Goal: Communication & Community: Answer question/provide support

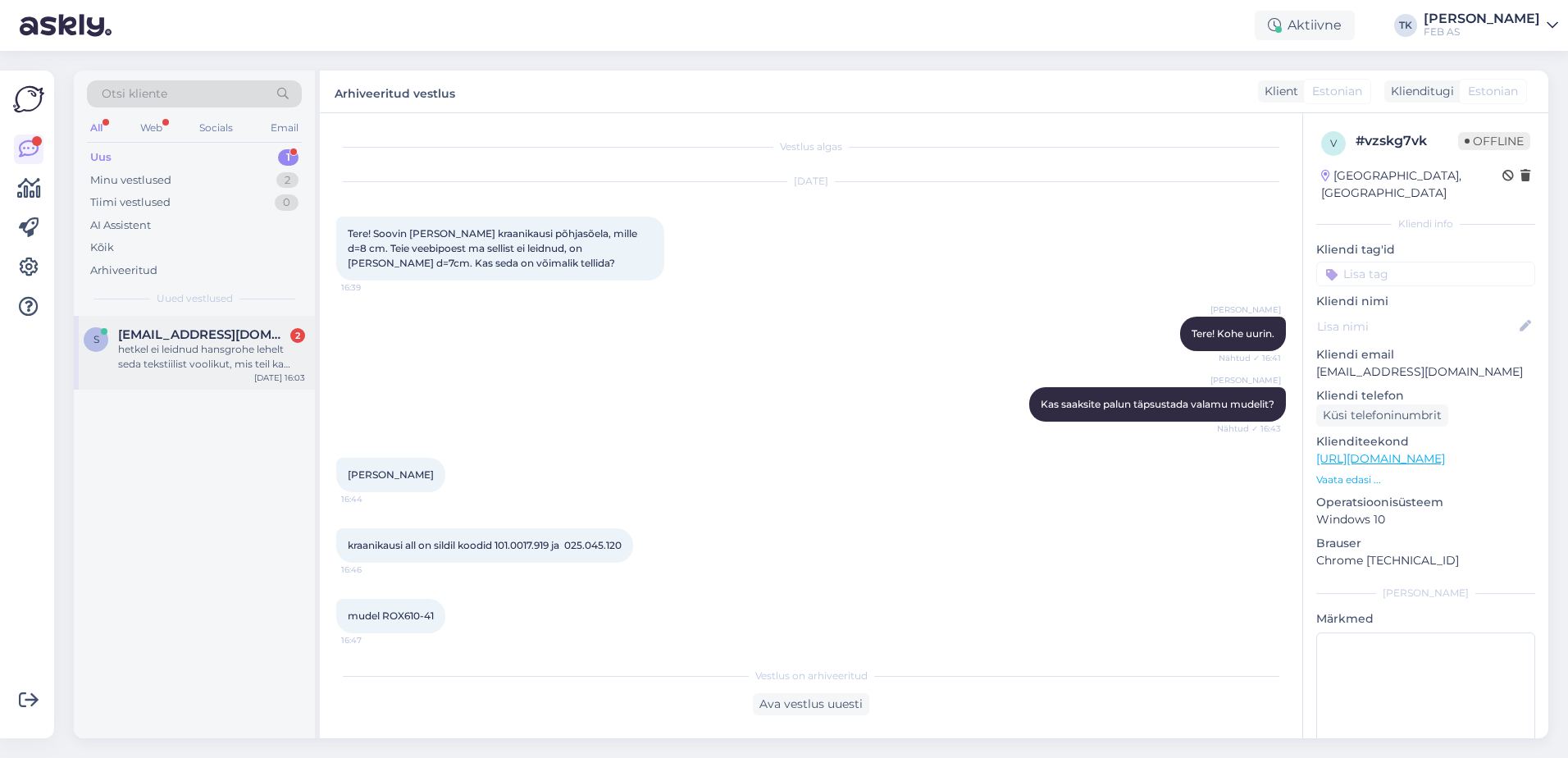
scroll to position [1188, 0]
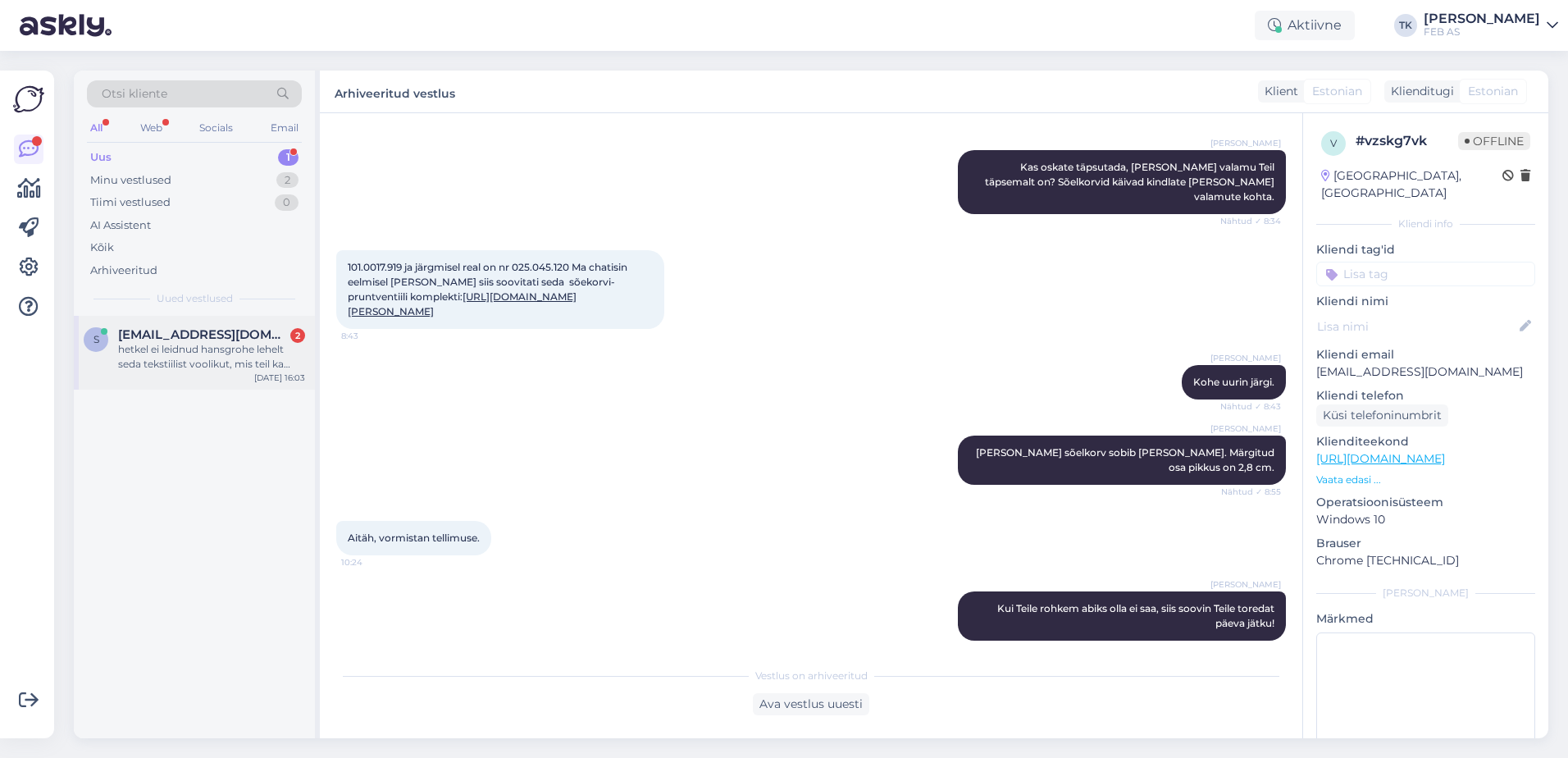
click at [200, 359] on div "hetkel ei leidnud hansgrohe lehelt seda tekstiilist voolikut, mis teil ka salon…" at bounding box center [212, 357] width 187 height 29
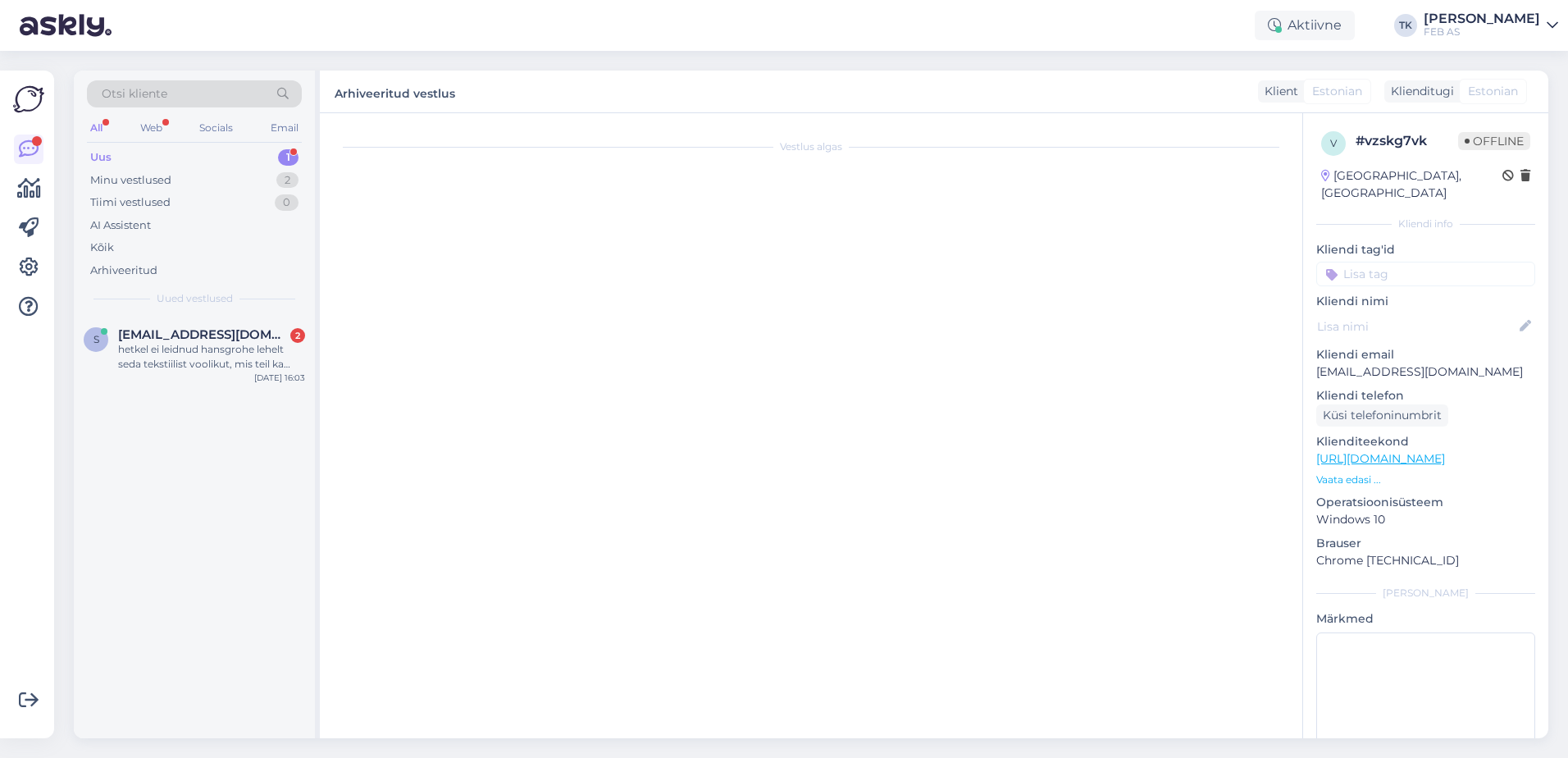
scroll to position [1622, 0]
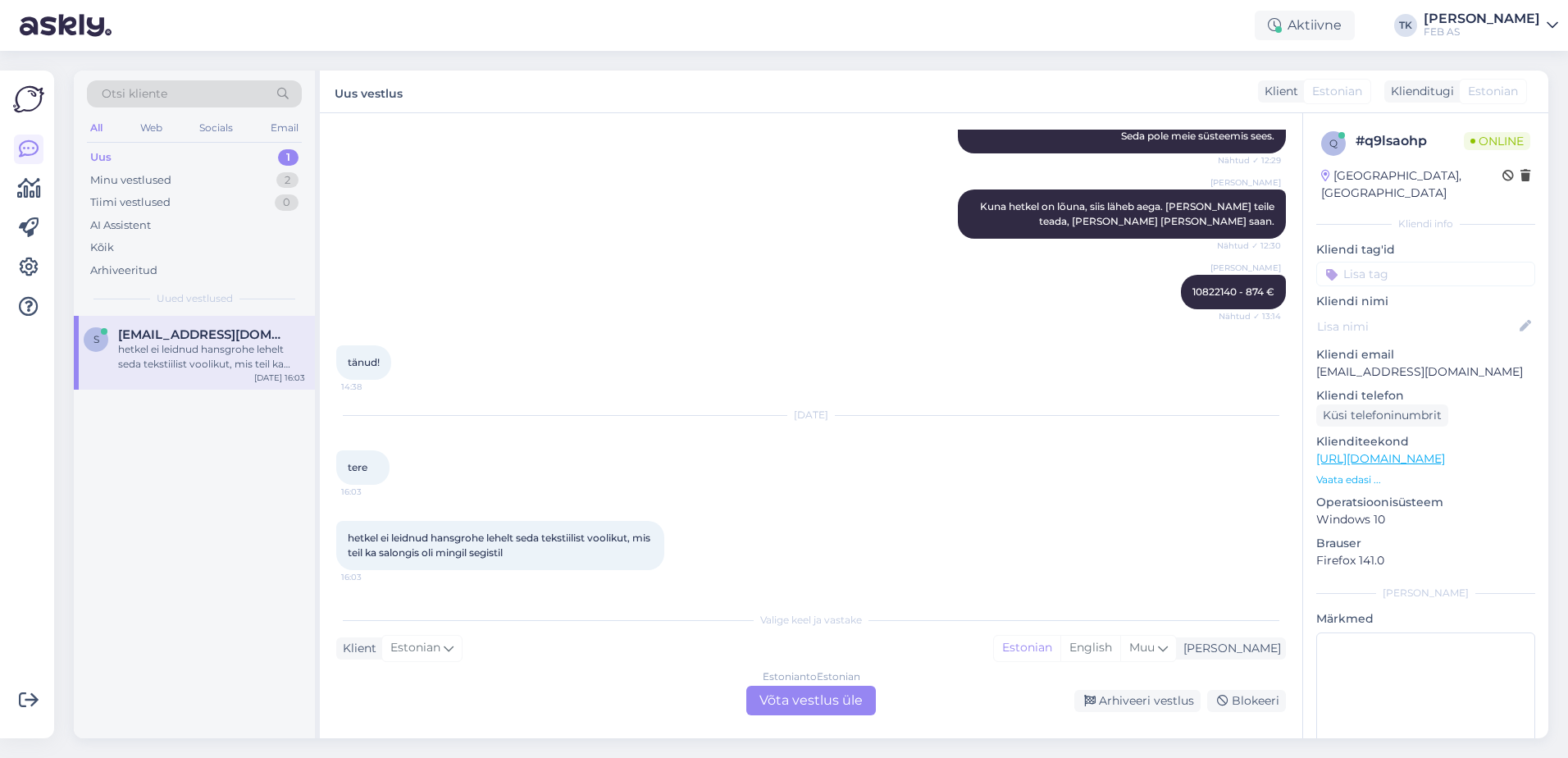
click at [796, 698] on div "Estonian to Estonian Võta vestlus üle" at bounding box center [811, 700] width 130 height 29
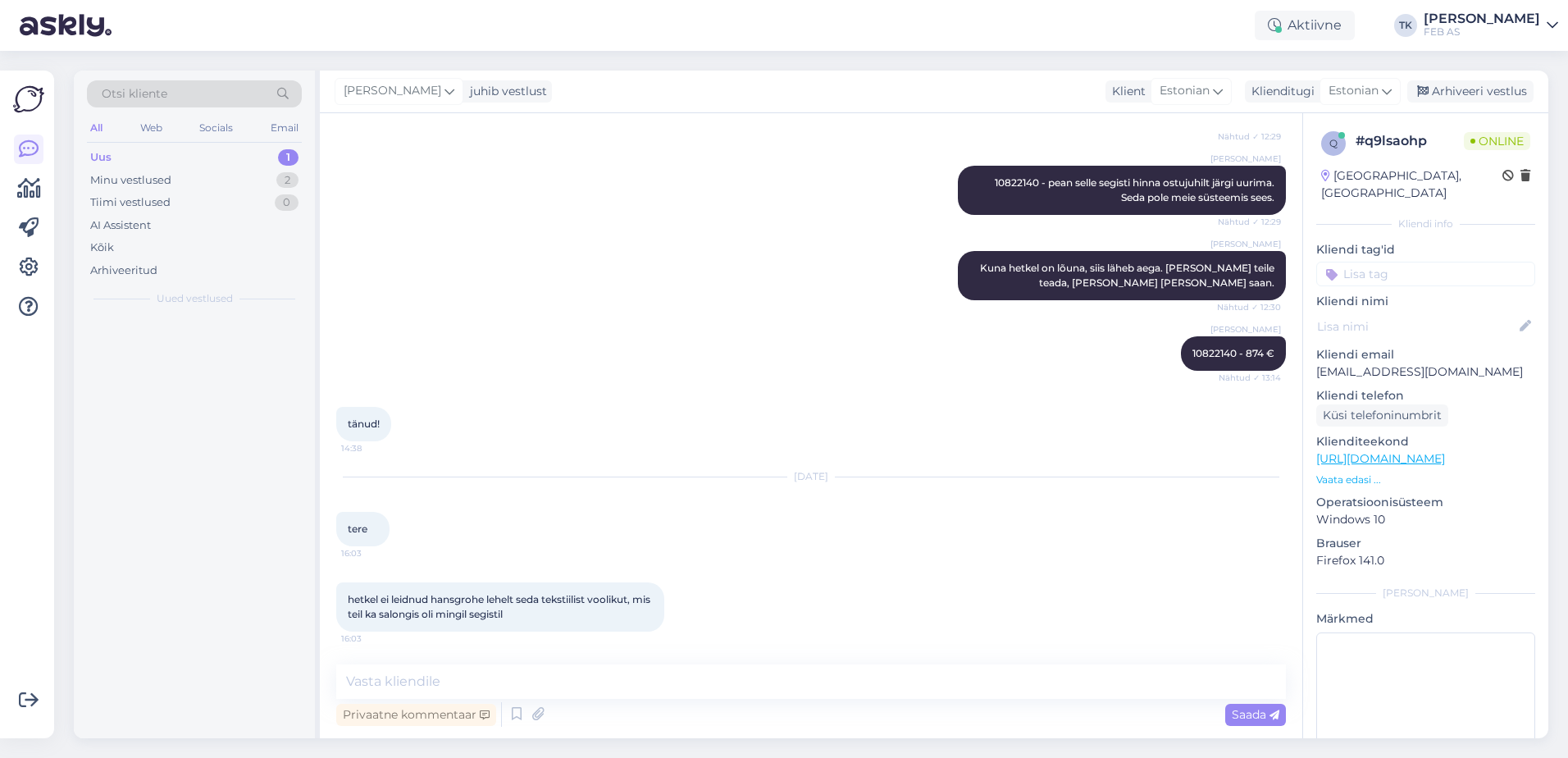
scroll to position [1561, 0]
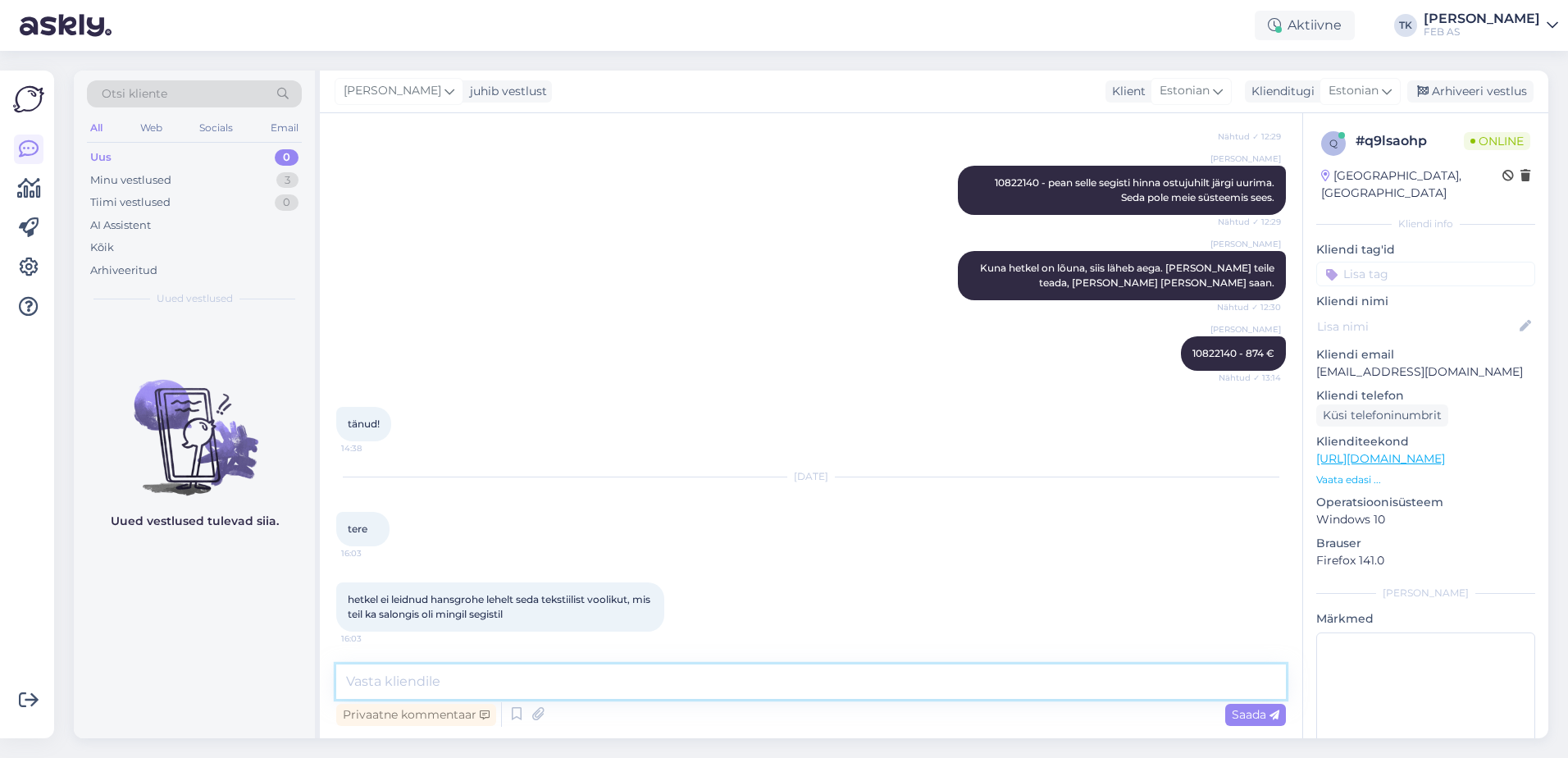
click at [695, 686] on textarea at bounding box center [811, 681] width 950 height 35
type textarea "Tere!"
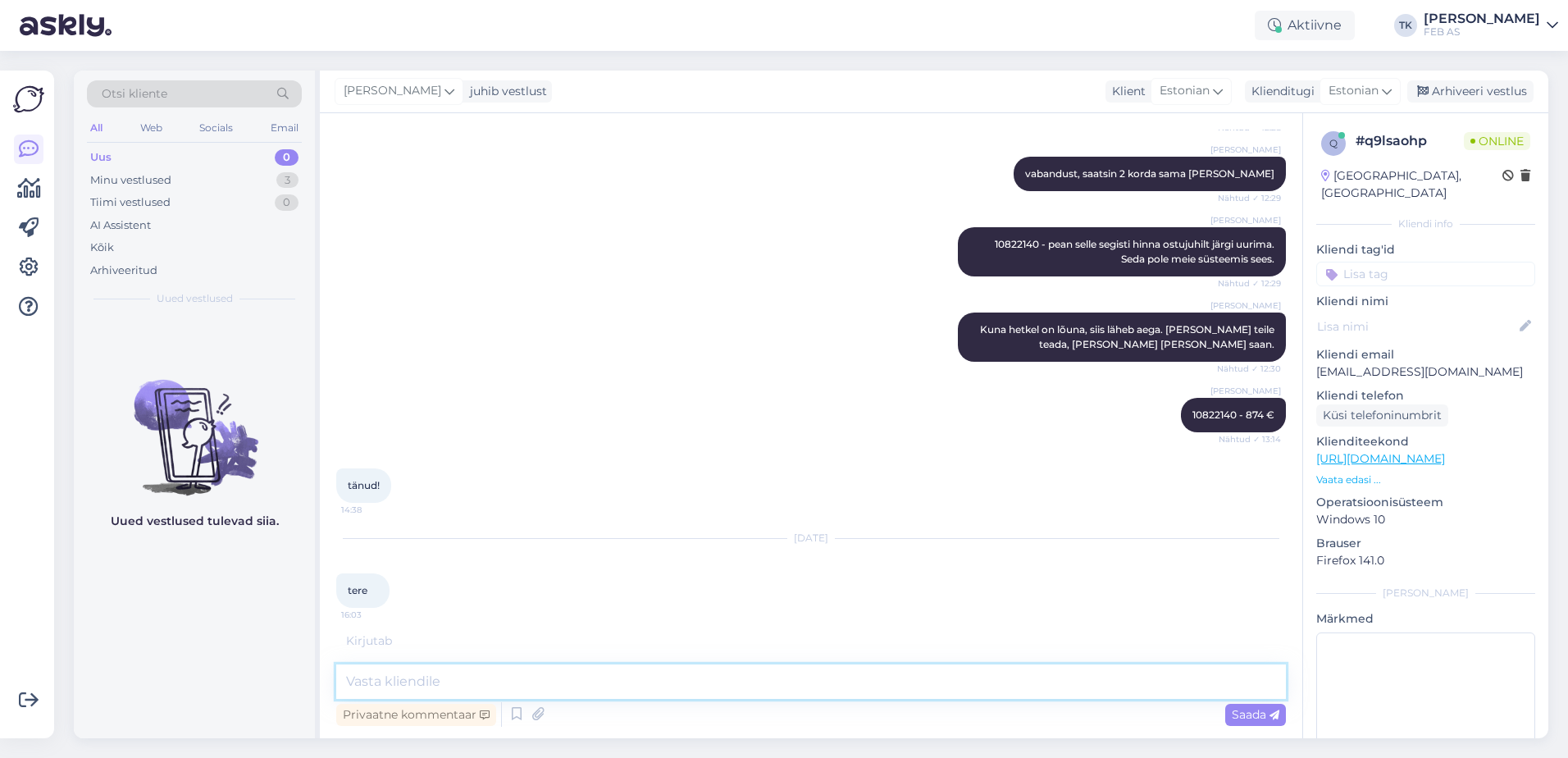
scroll to position [1702, 0]
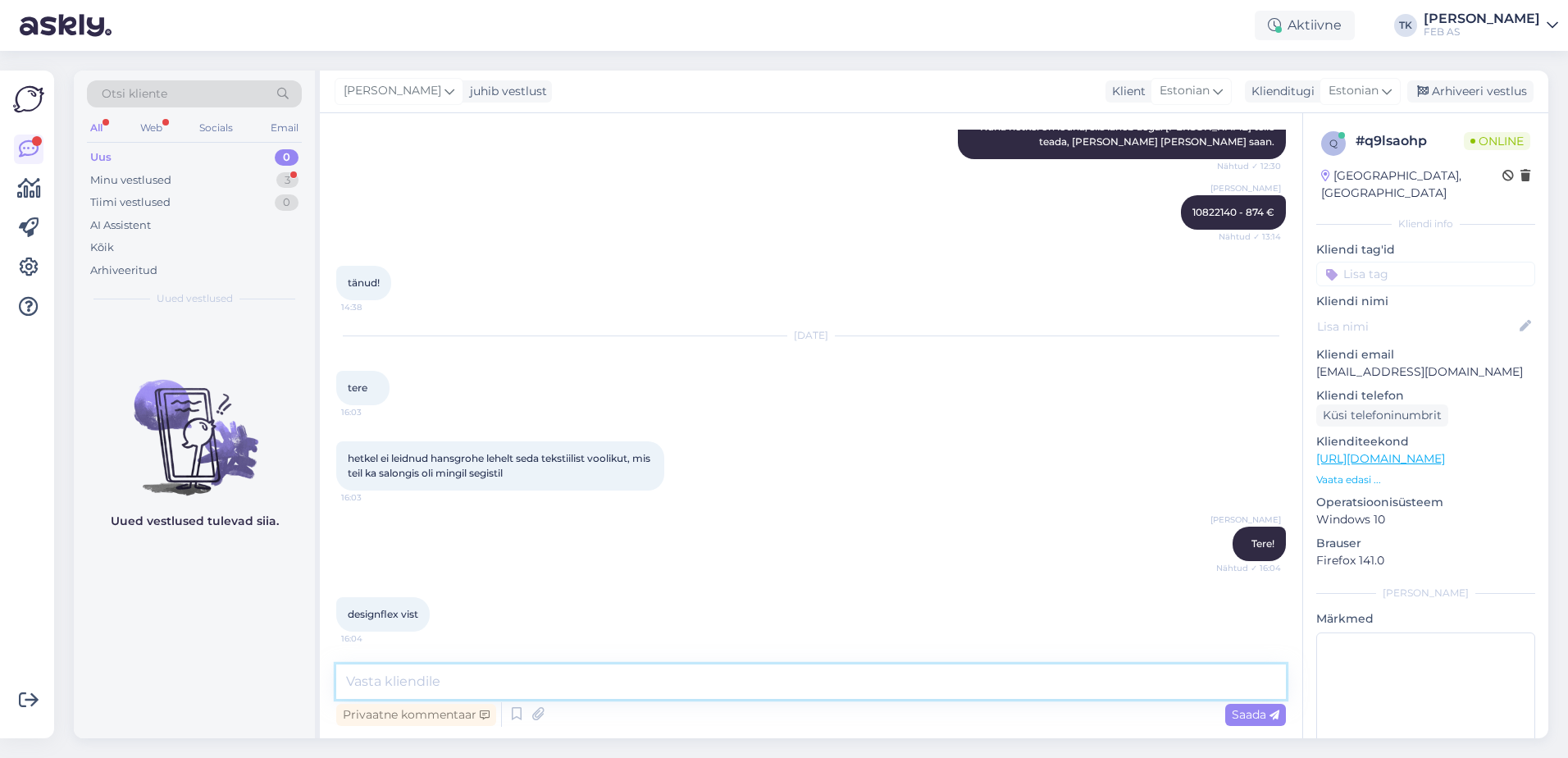
click at [406, 668] on textarea at bounding box center [811, 681] width 950 height 35
type textarea "Kohe saadan lingi"
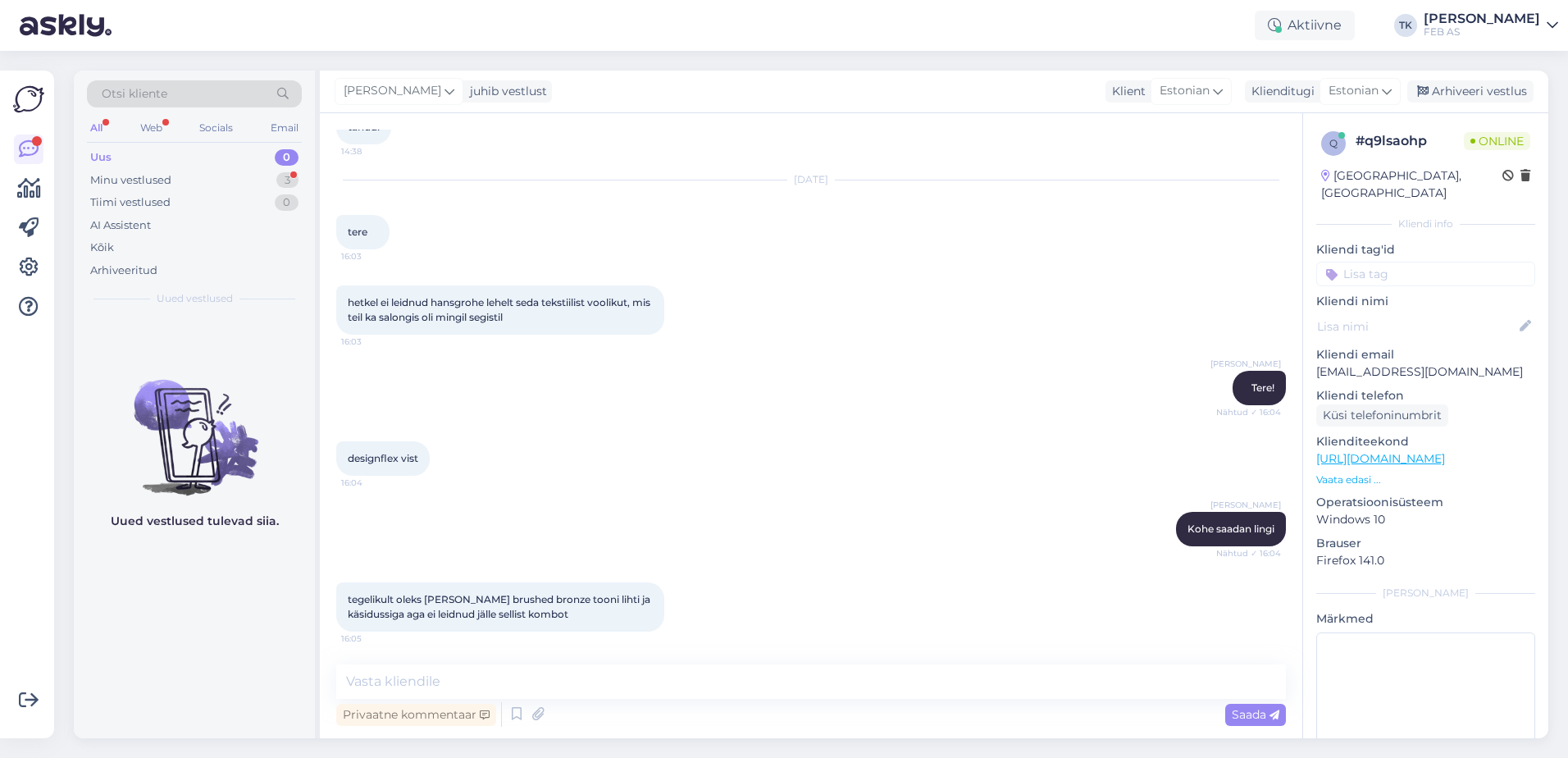
scroll to position [1928, 0]
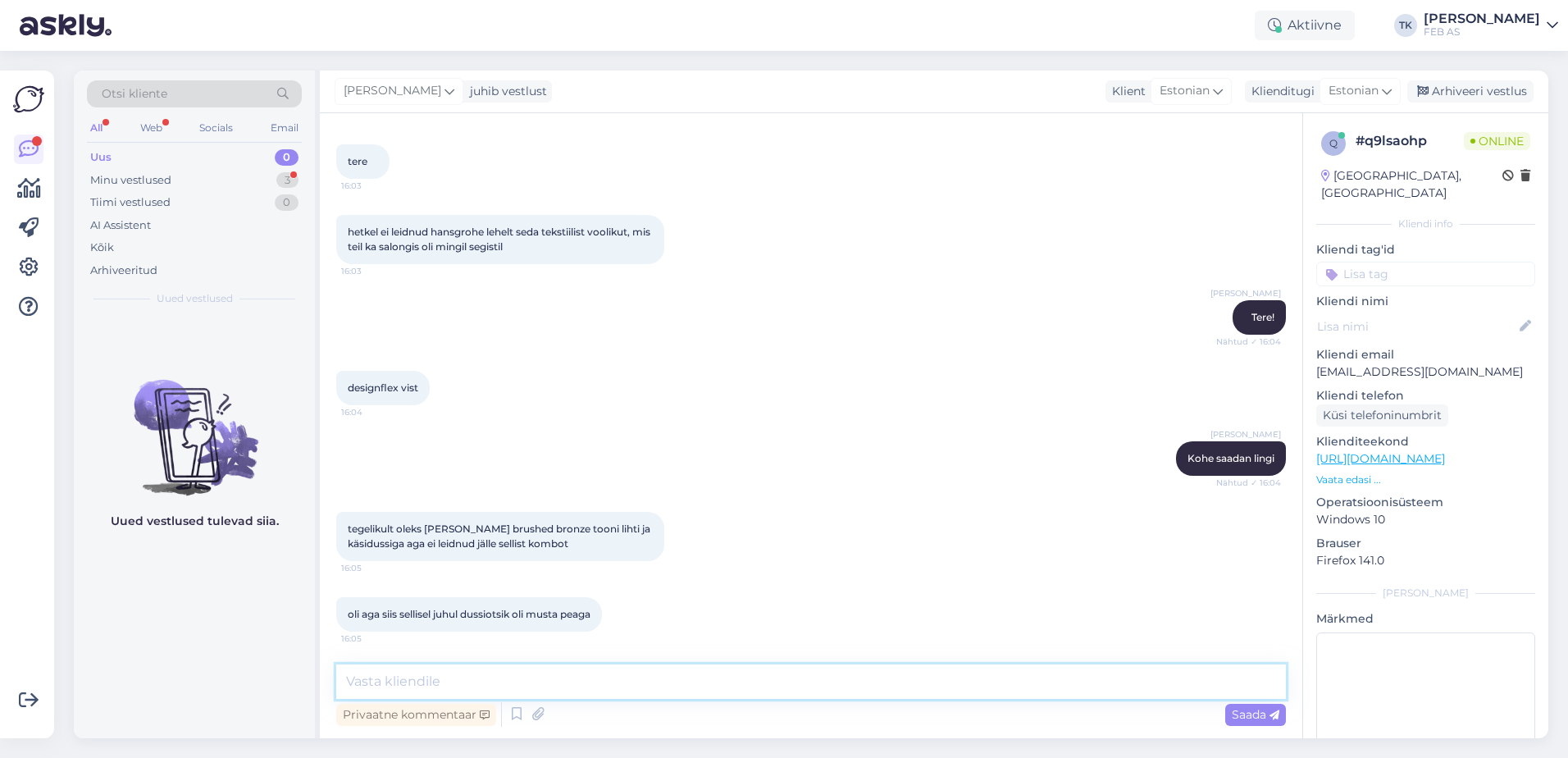
click at [532, 666] on textarea at bounding box center [811, 681] width 950 height 35
type textarea "Soovite dušikomplekti brushed bronze toonis, kus oleks tekstiilist dušivoolik?"
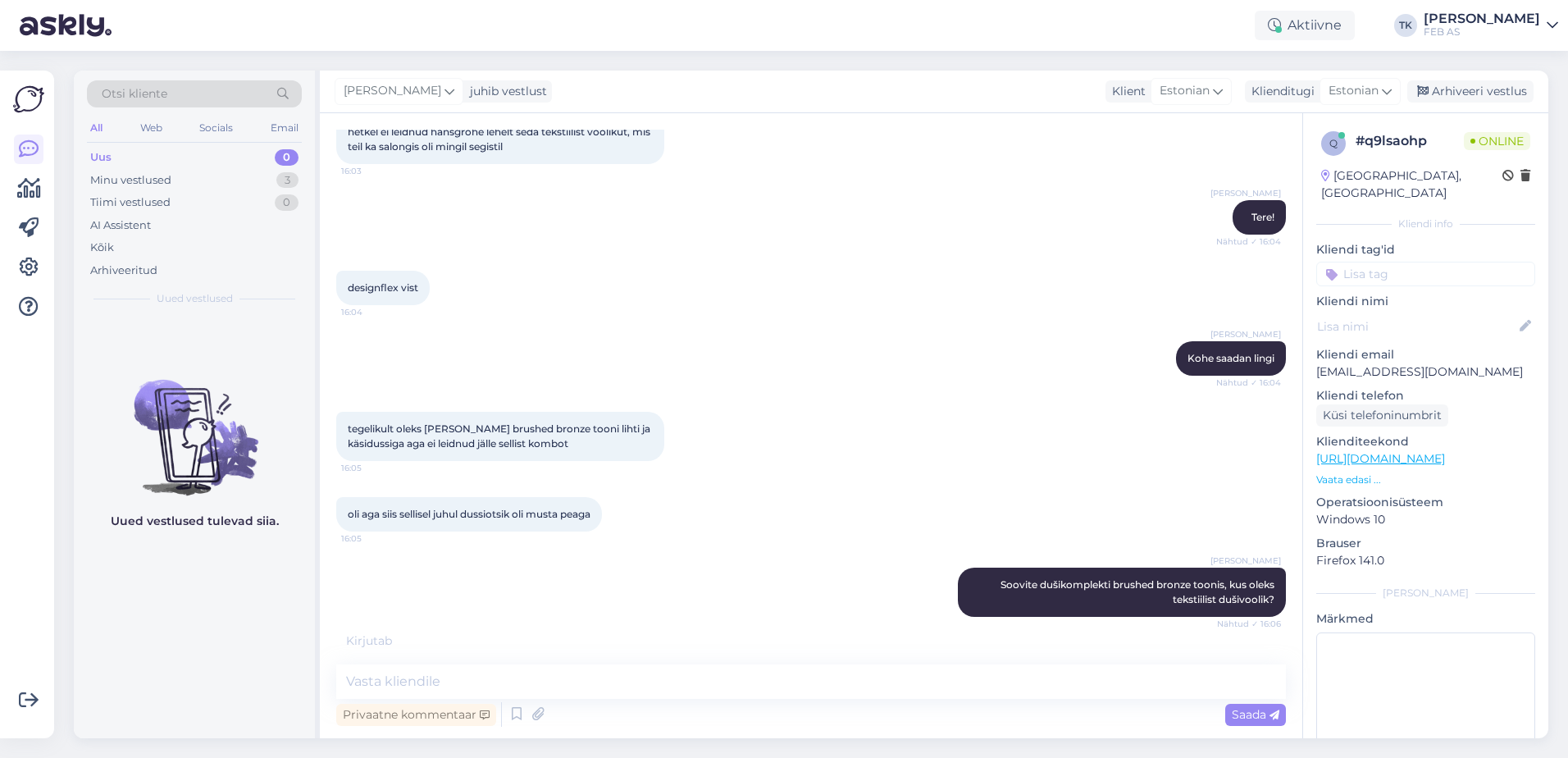
scroll to position [2085, 0]
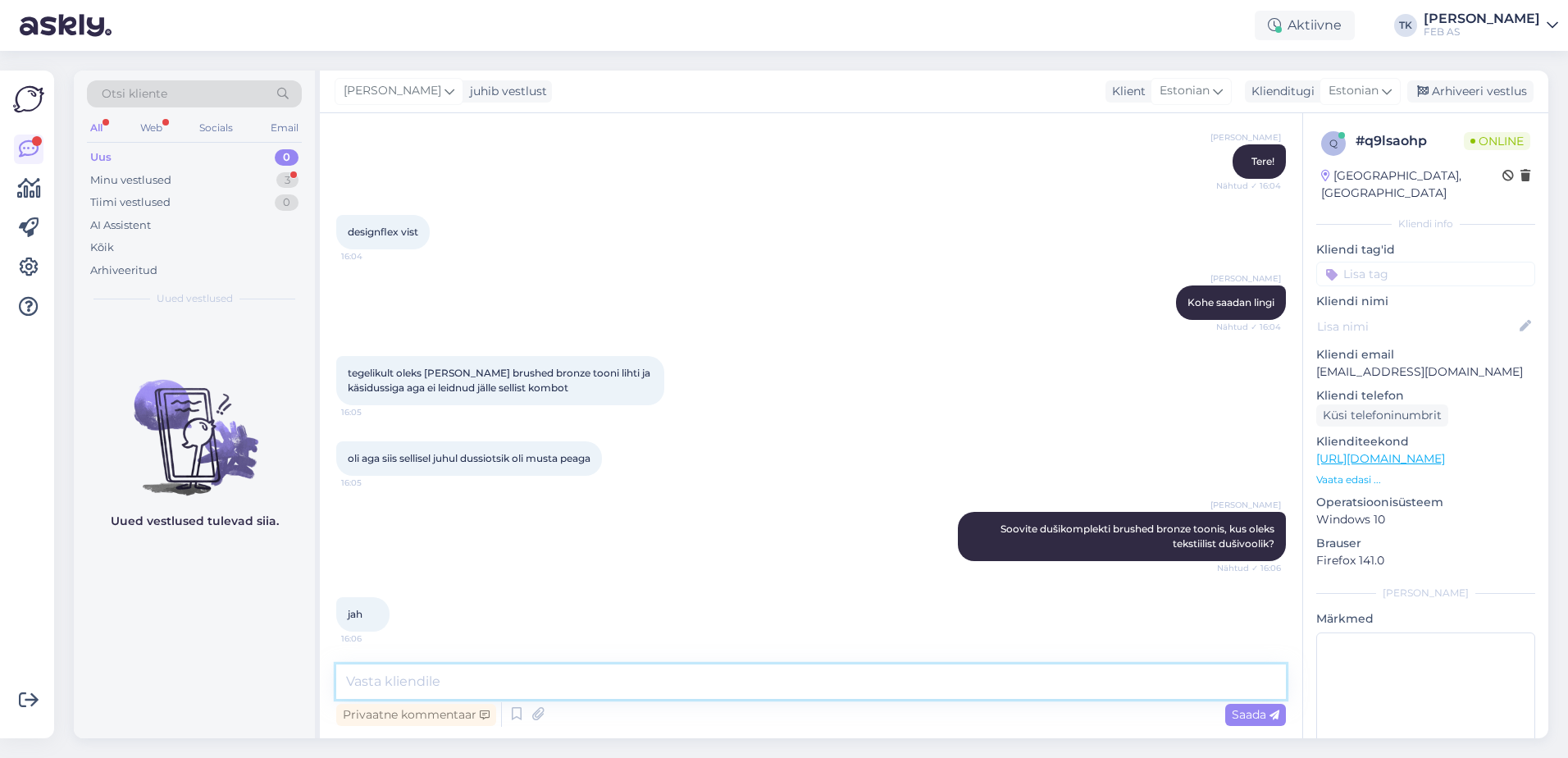
click at [480, 677] on textarea at bounding box center [811, 681] width 950 height 35
type textarea "vaatan kas leian, [PERSON_NAME] läheb aega"
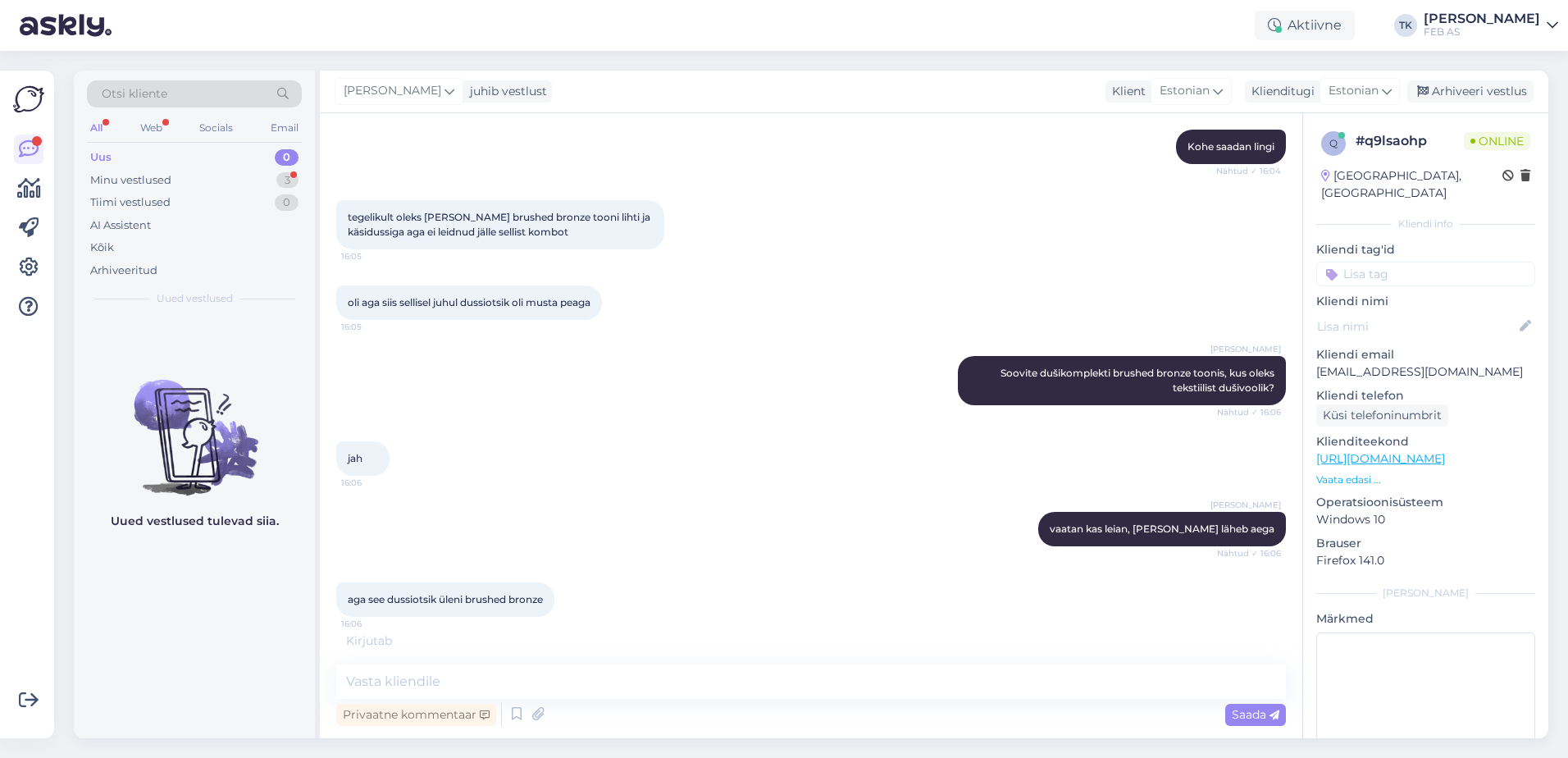
scroll to position [2296, 0]
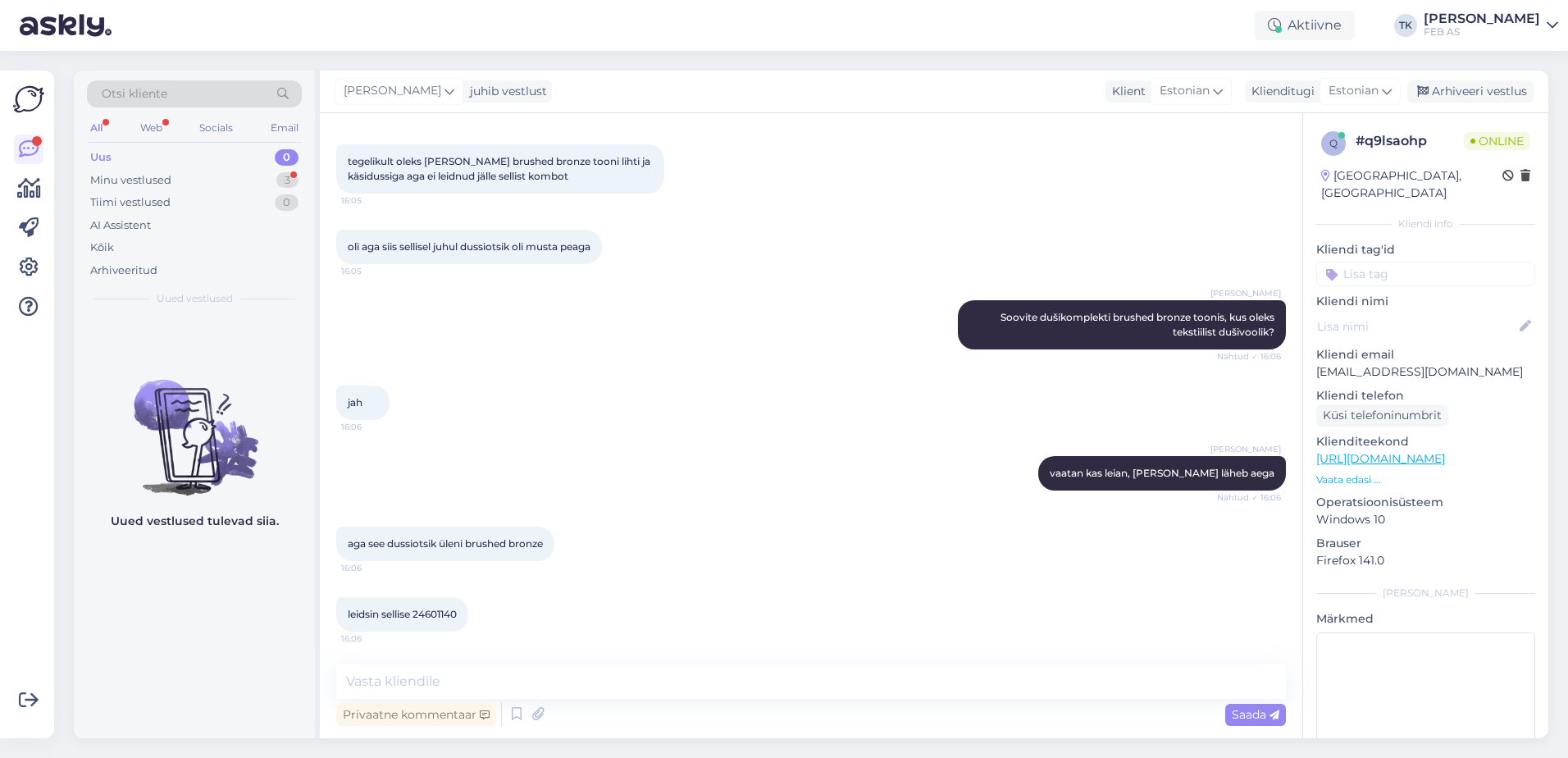
click at [447, 617] on span "leidsin sellise 24601140" at bounding box center [402, 614] width 109 height 12
copy div "24601140 16:06"
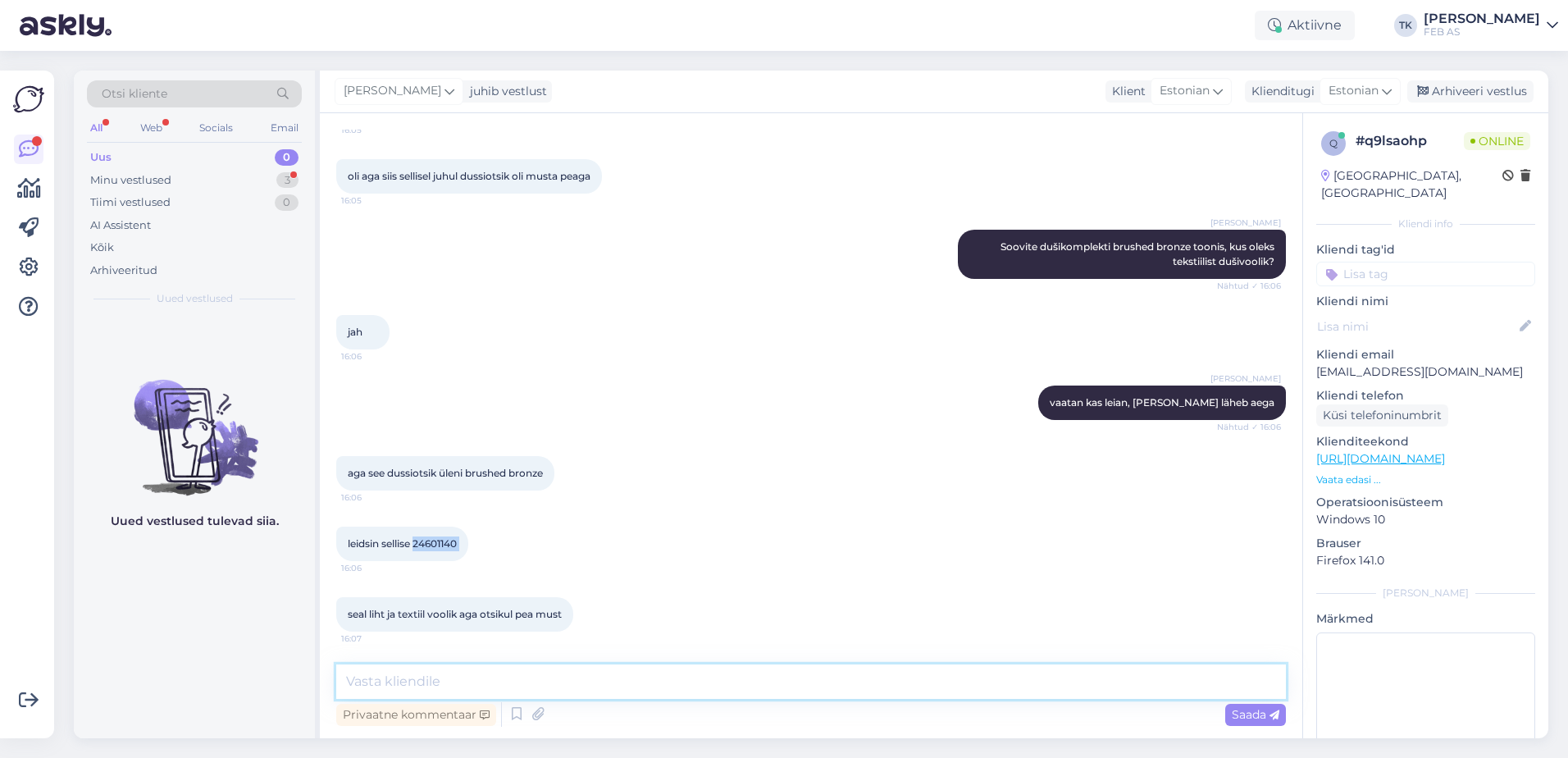
click at [635, 691] on textarea at bounding box center [811, 681] width 950 height 35
type textarea "Hetkel tundub, et need ongi sellised komplektid, kus on käsidušil üks osa musta…"
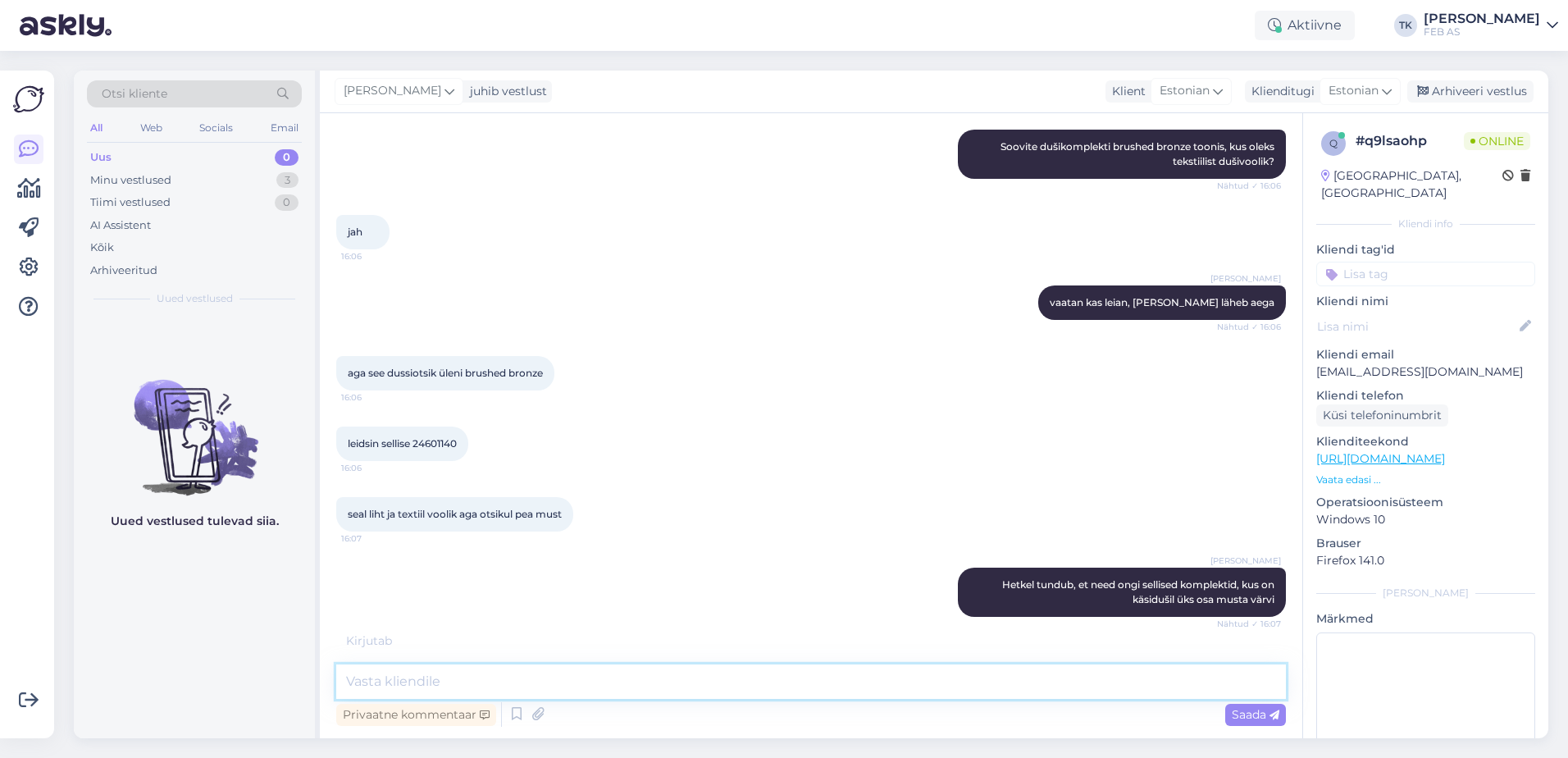
click at [492, 669] on textarea at bounding box center [811, 681] width 950 height 35
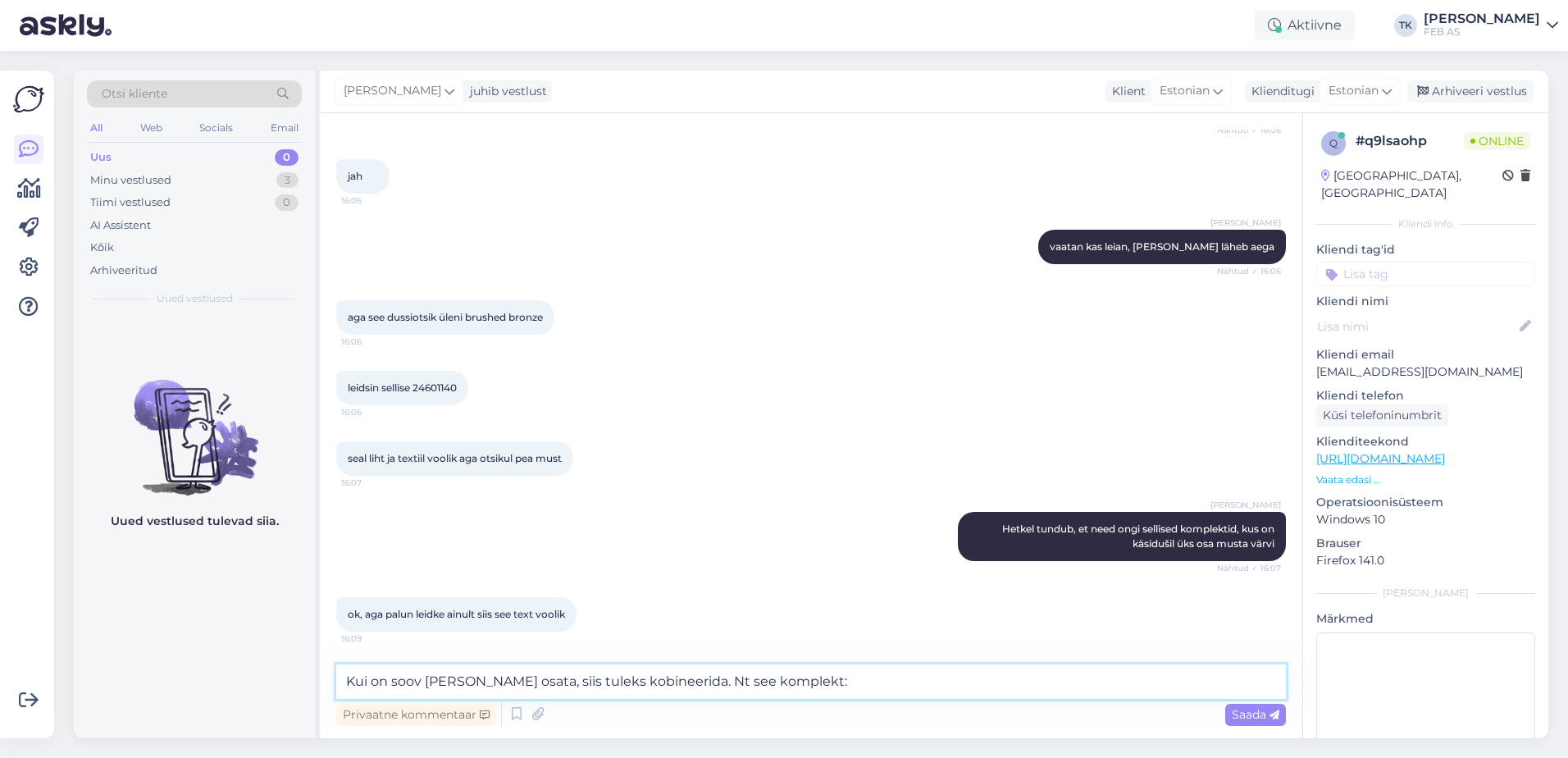
click at [873, 668] on textarea "Kui on soov [PERSON_NAME] osata, siis tuleks kobineerida. Nt see komplekt:" at bounding box center [811, 681] width 950 height 35
paste textarea "[URL][DOMAIN_NAME]"
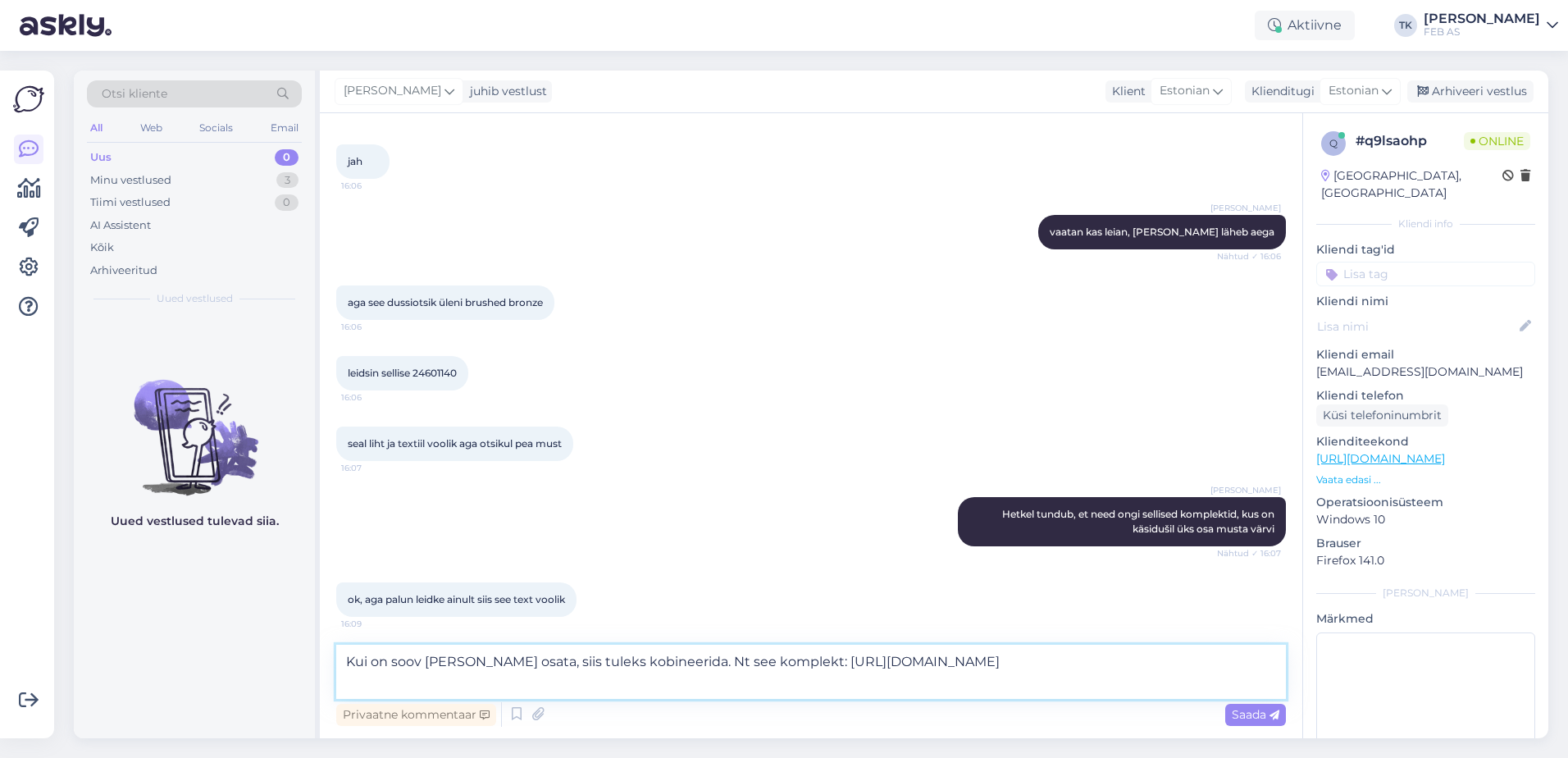
scroll to position [2539, 0]
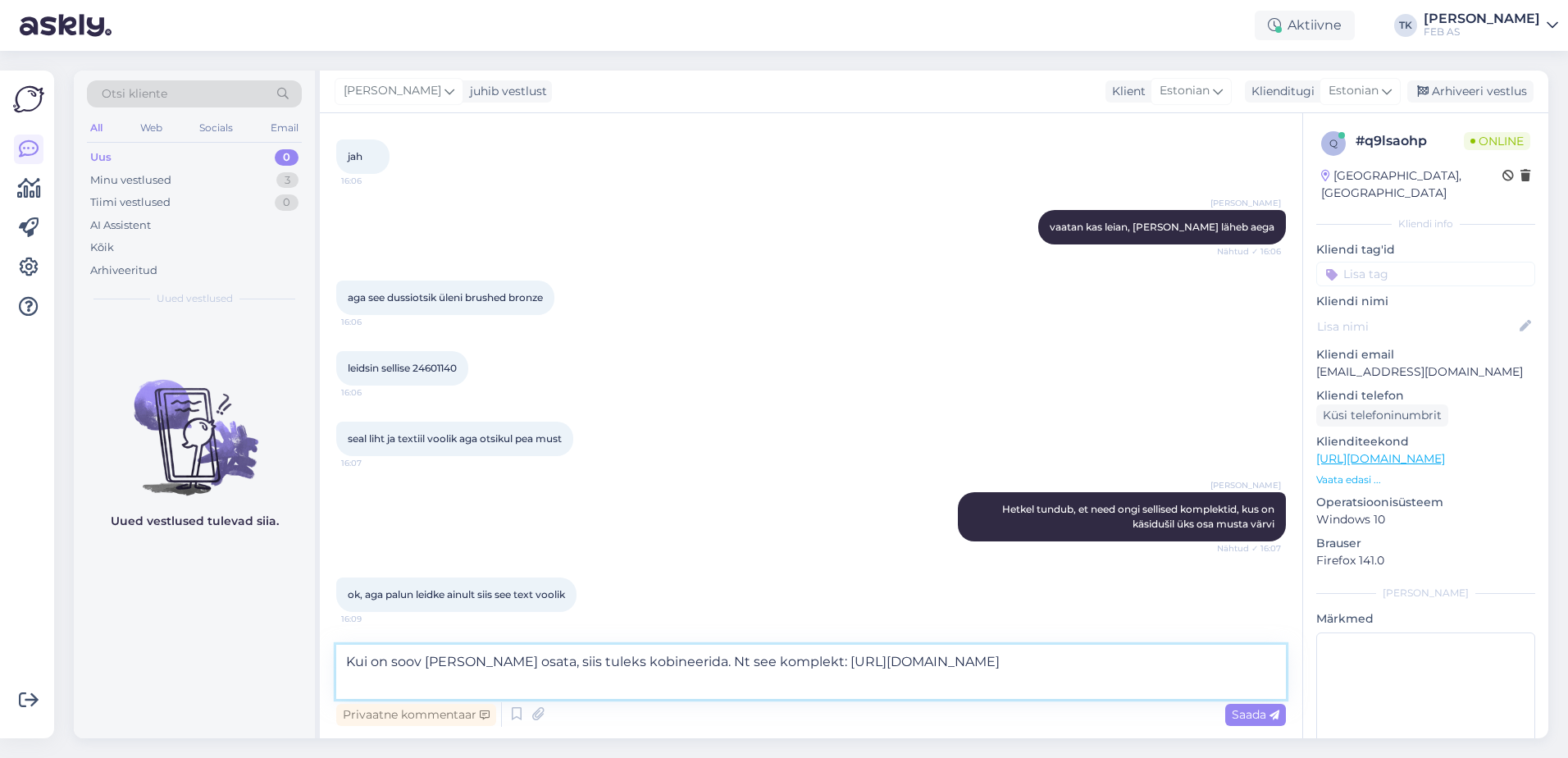
click at [625, 664] on textarea "Kui on soov [PERSON_NAME] osata, siis tuleks kobineerida. Nt see komplekt: [URL…" at bounding box center [811, 672] width 950 height 54
type textarea "Kui on soov [PERSON_NAME] osata, siis tuleks kombineerida. Nt see komplekt: [UR…"
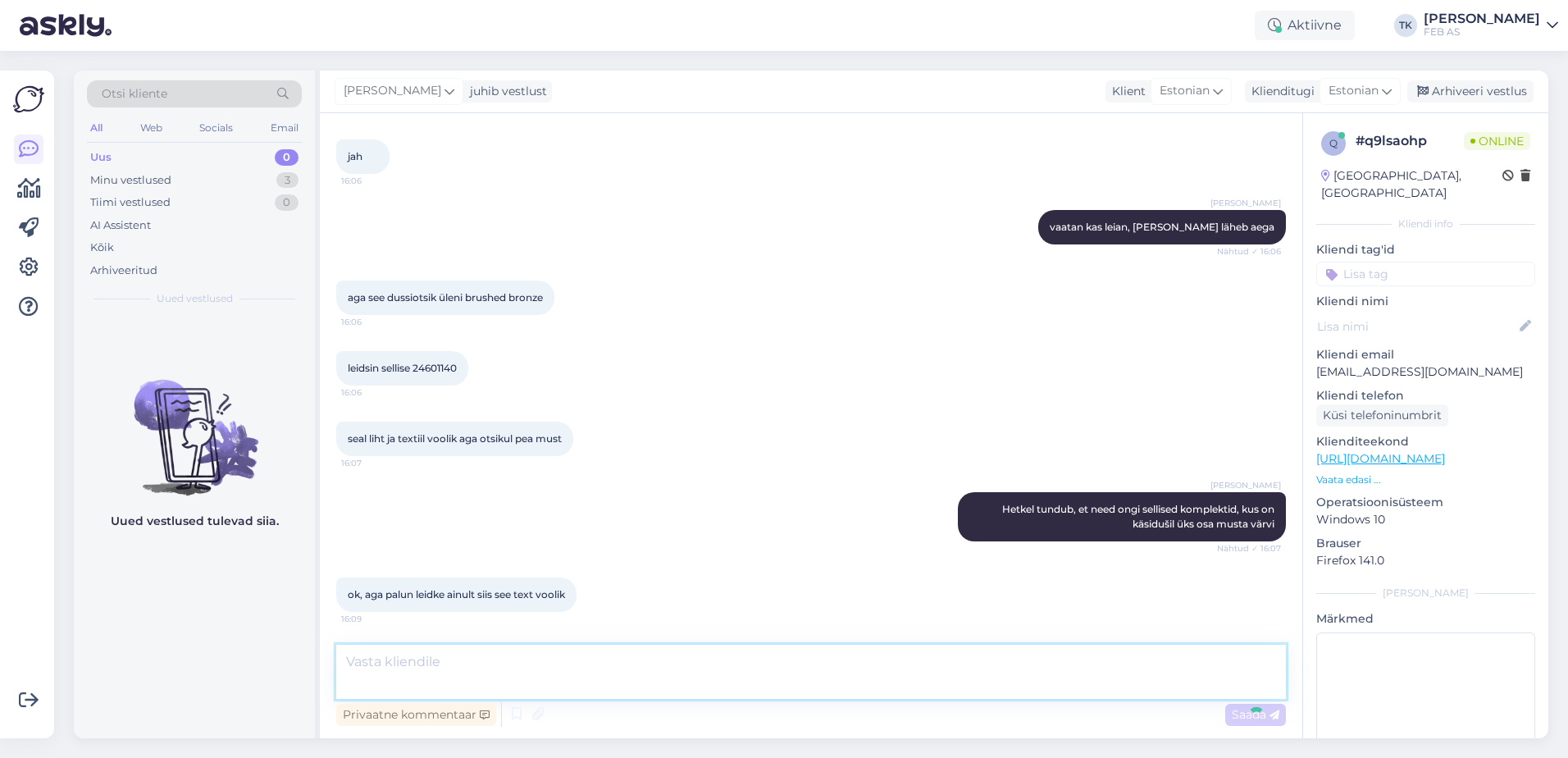
scroll to position [2637, 0]
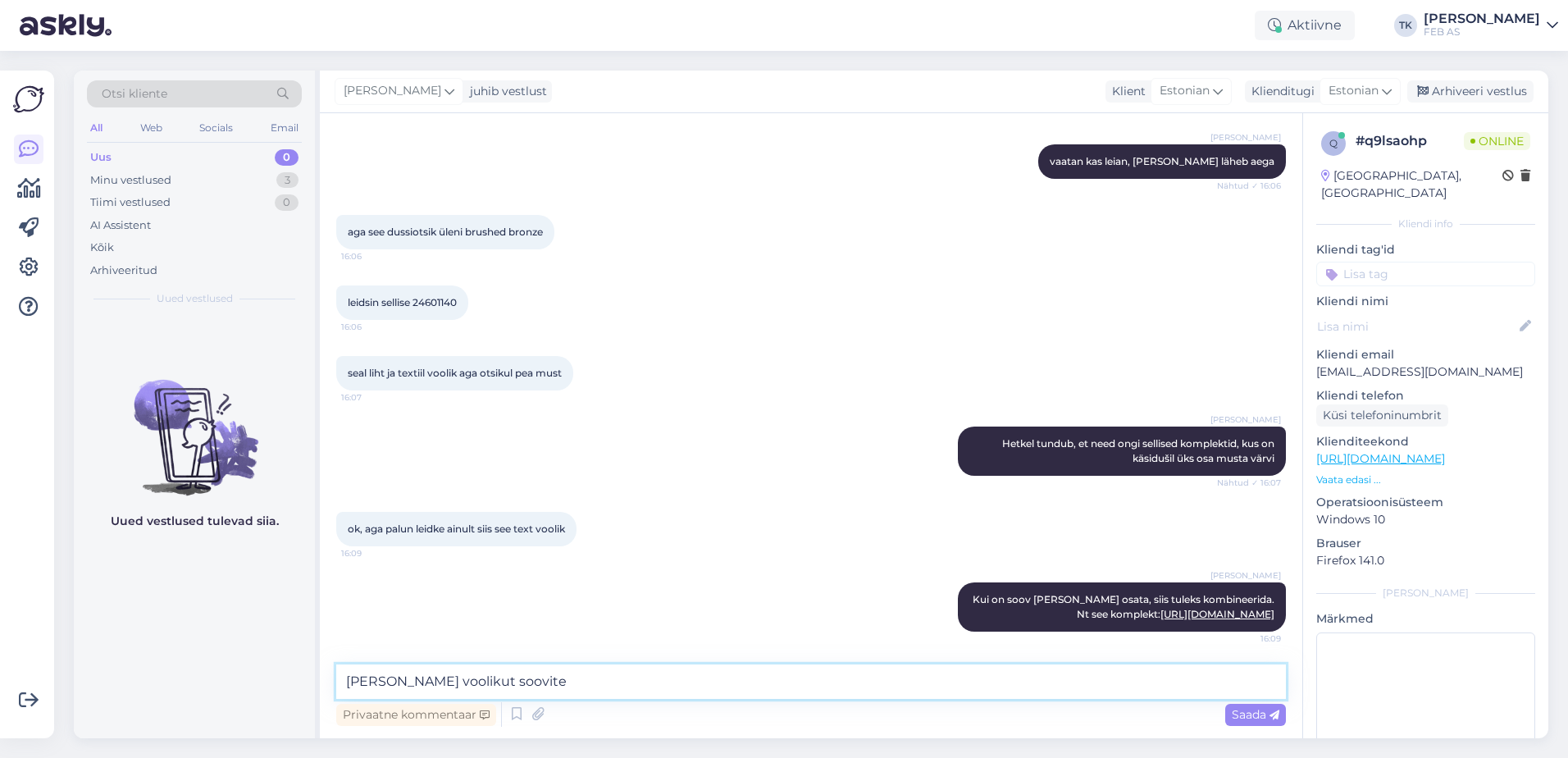
type textarea "[PERSON_NAME] voolikut soovite?"
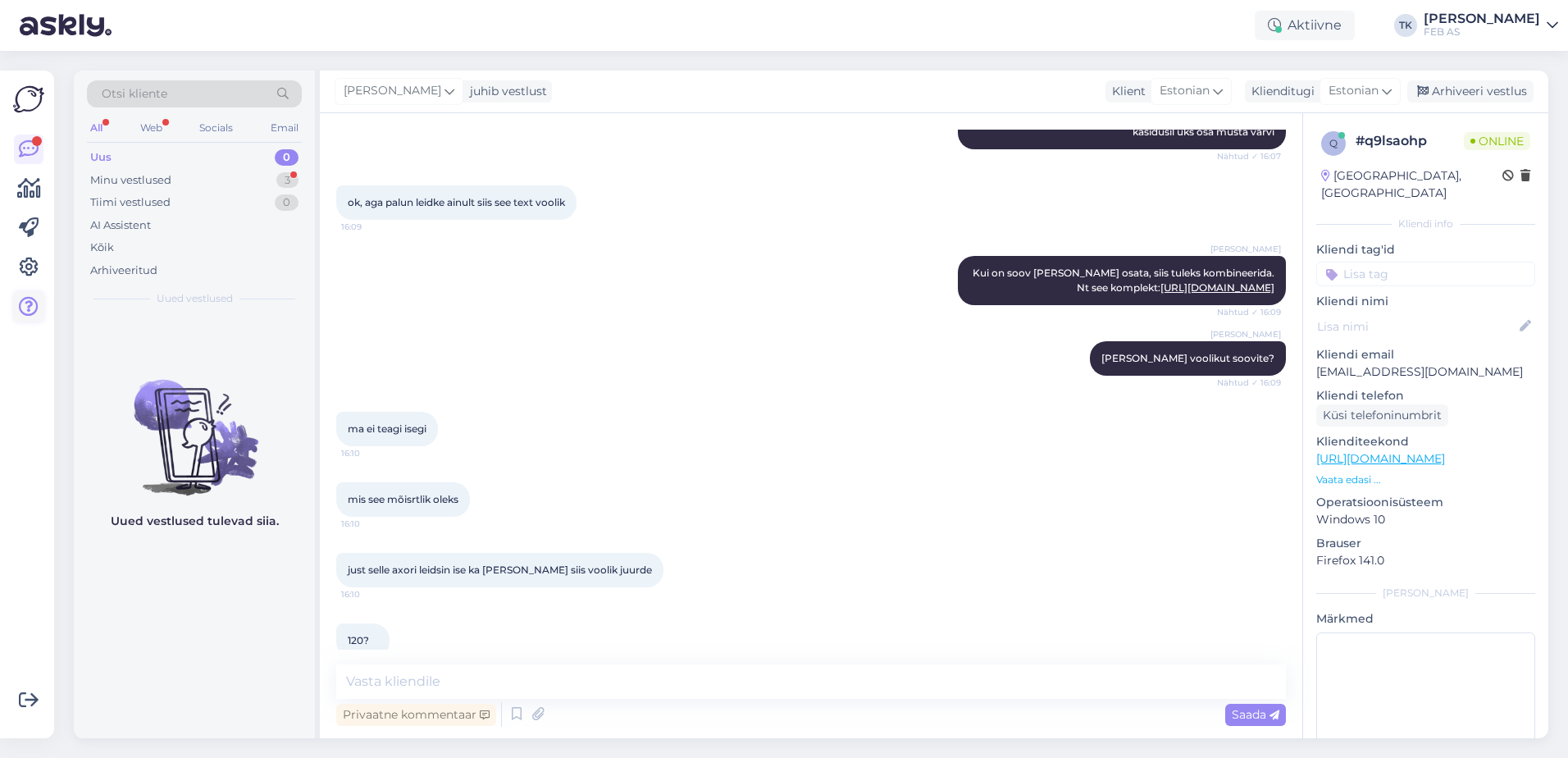
scroll to position [2990, 0]
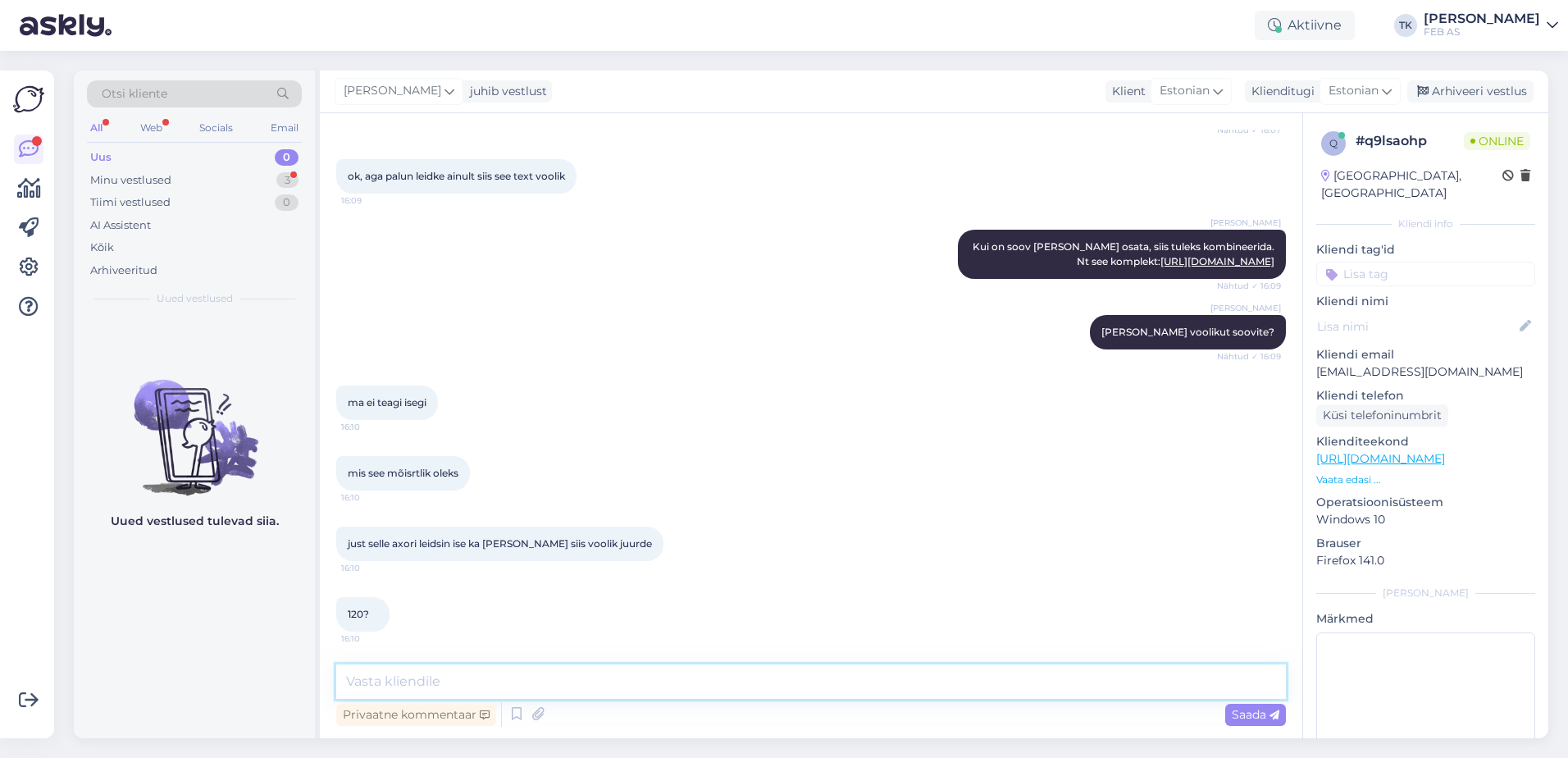
drag, startPoint x: 482, startPoint y: 686, endPoint x: 532, endPoint y: 615, distance: 86.8
click at [482, 686] on textarea at bounding box center [811, 681] width 950 height 35
click at [560, 587] on div "120? 16:10" at bounding box center [811, 615] width 950 height 71
click at [0, 287] on html "Aktiivne TK Triinu [PERSON_NAME] FEB AS Võimalused Veendu, et Askly loob sulle …" at bounding box center [784, 379] width 1568 height 758
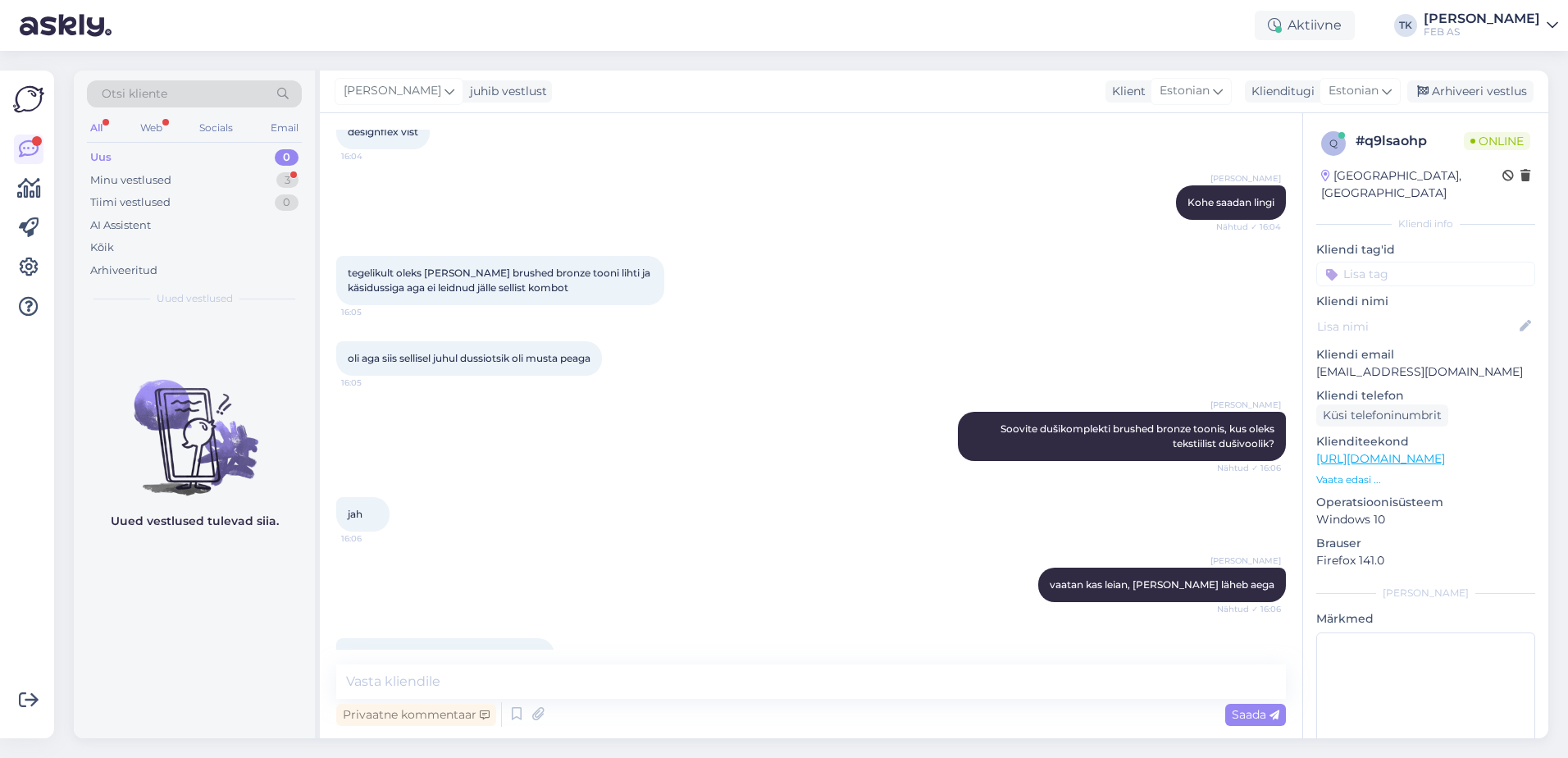
scroll to position [1924, 0]
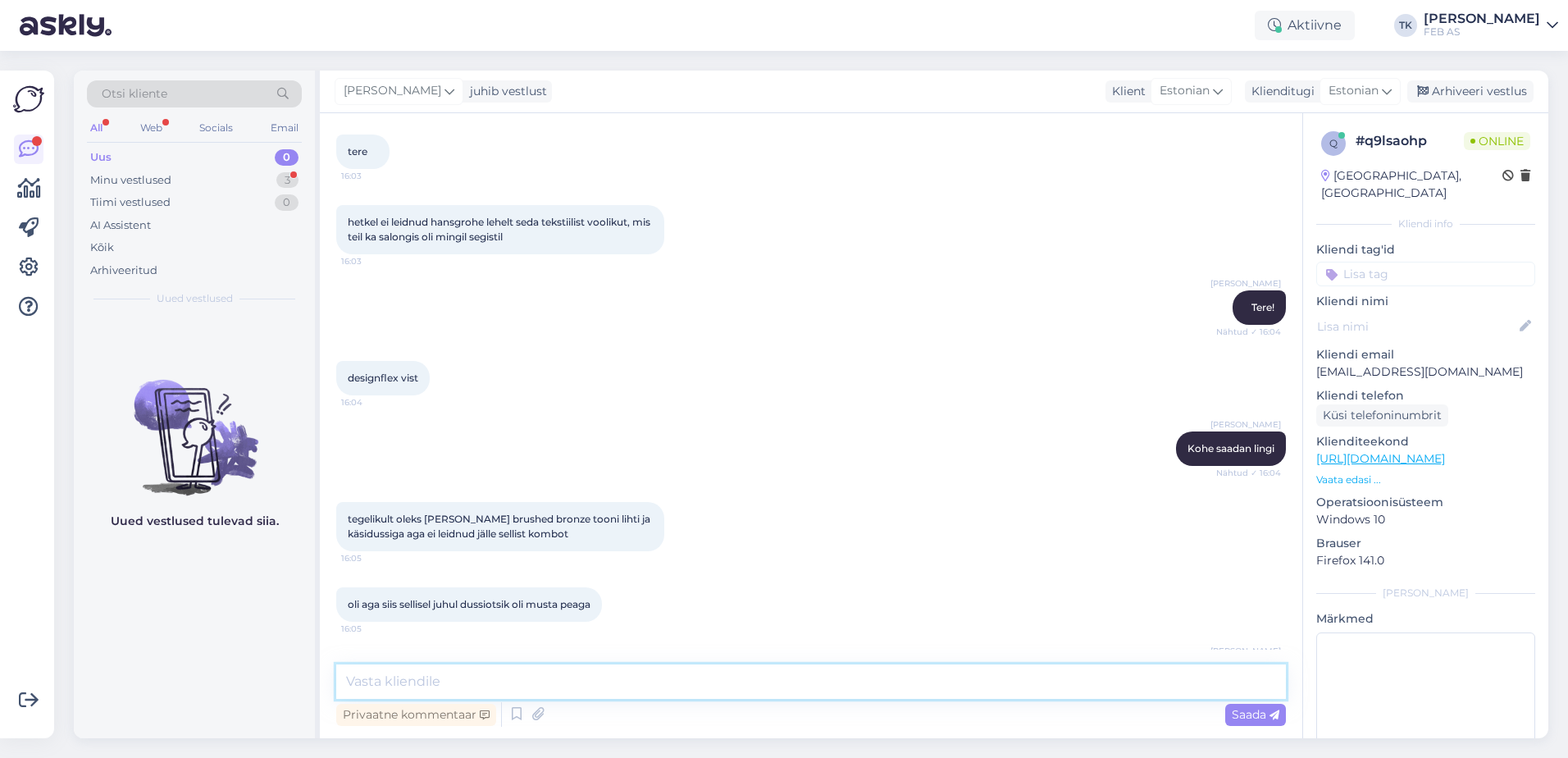
click at [542, 666] on textarea at bounding box center [811, 681] width 950 height 35
paste textarea "[URL][DOMAIN_NAME]"
type textarea "[URL][DOMAIN_NAME]"
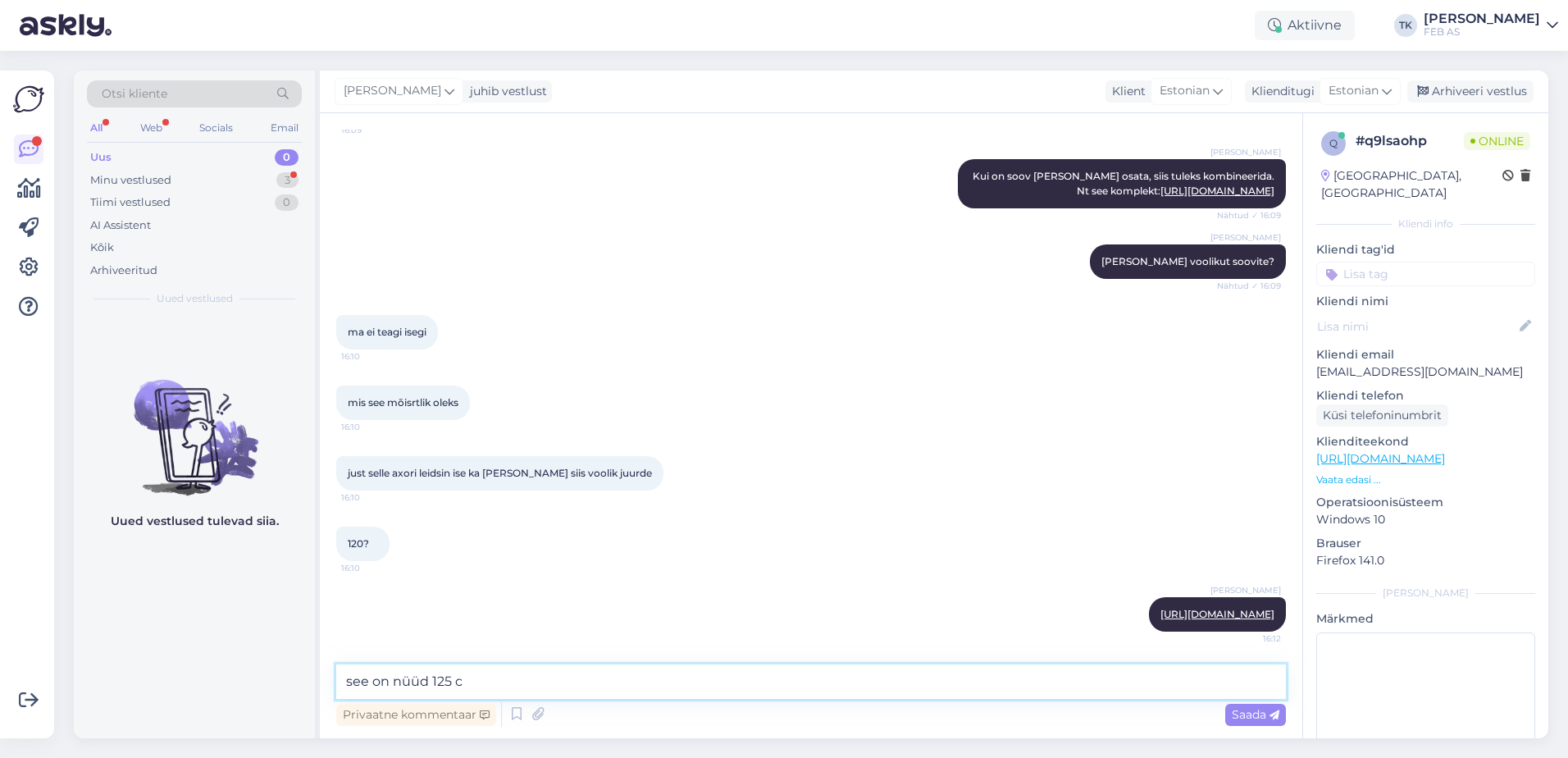
type textarea "see on nüüd 125 cm"
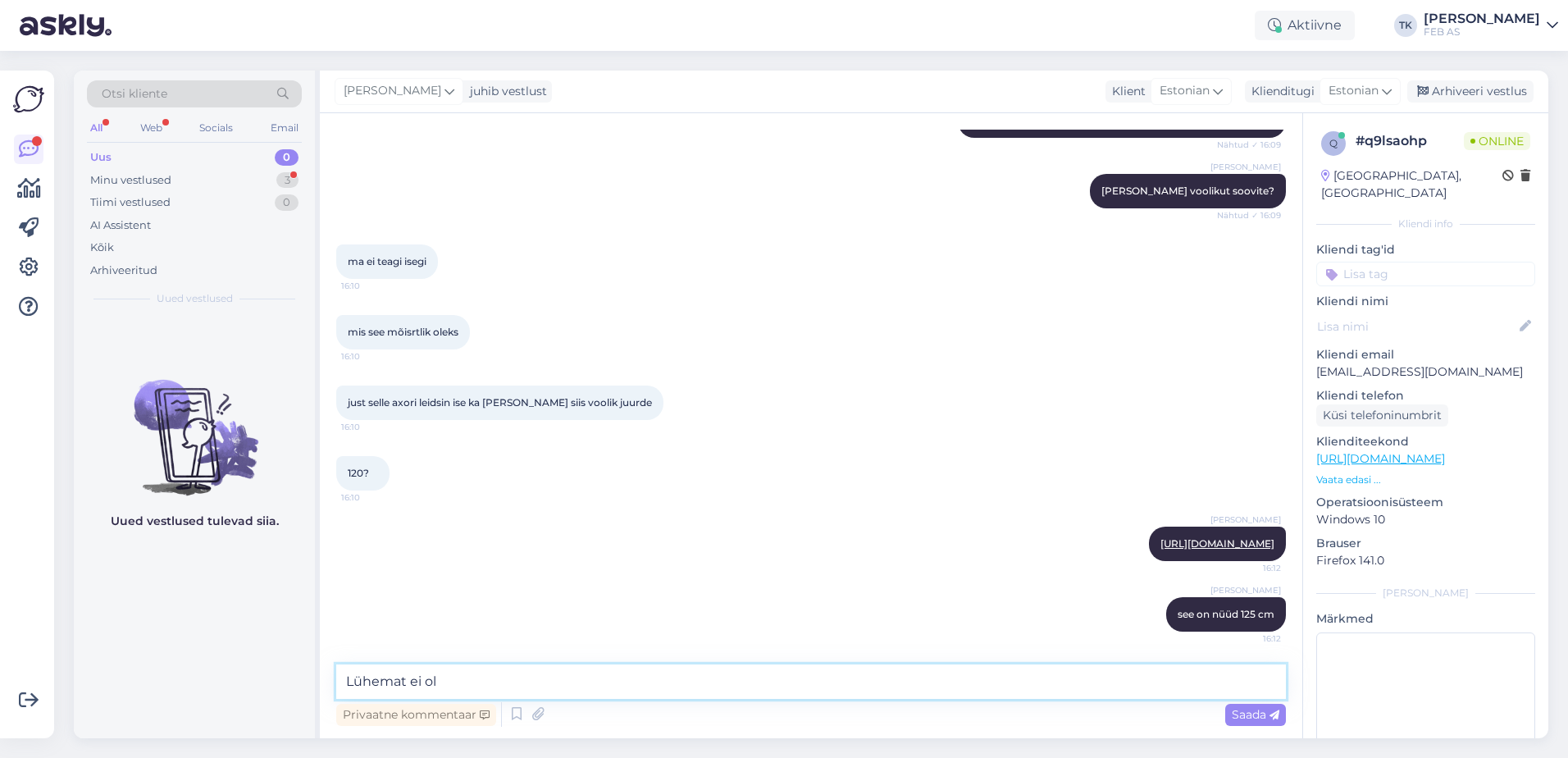
type textarea "Lühemat ei ole"
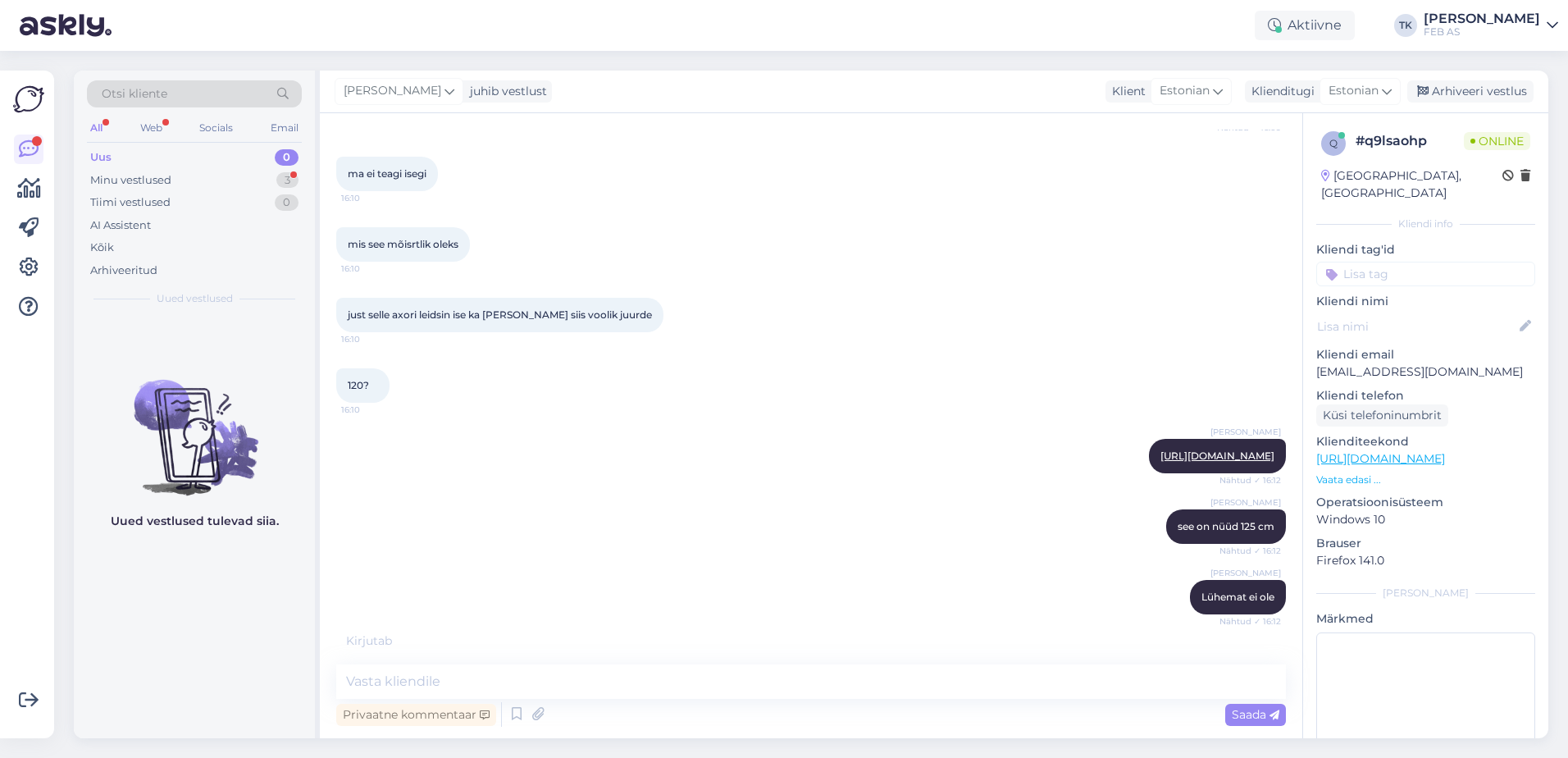
scroll to position [3286, 0]
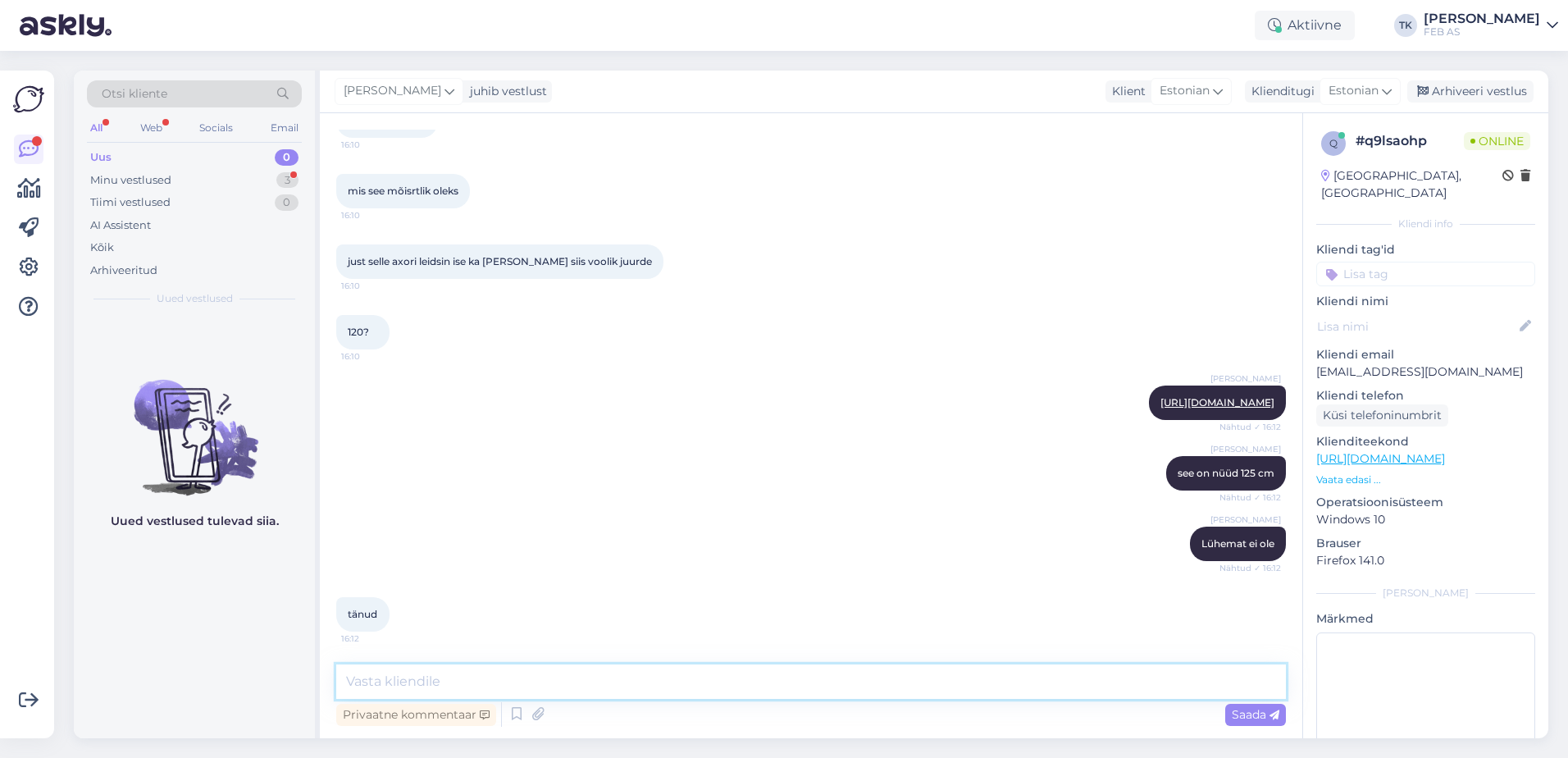
drag, startPoint x: 412, startPoint y: 680, endPoint x: 401, endPoint y: 653, distance: 29.2
click at [411, 675] on textarea at bounding box center [811, 681] width 950 height 35
click at [605, 680] on textarea "järgmine mõõt oleks 160:" at bounding box center [811, 681] width 950 height 35
paste textarea "[URL][DOMAIN_NAME]"
type textarea "järgmine mõõt oleks 160: [URL][DOMAIN_NAME]"
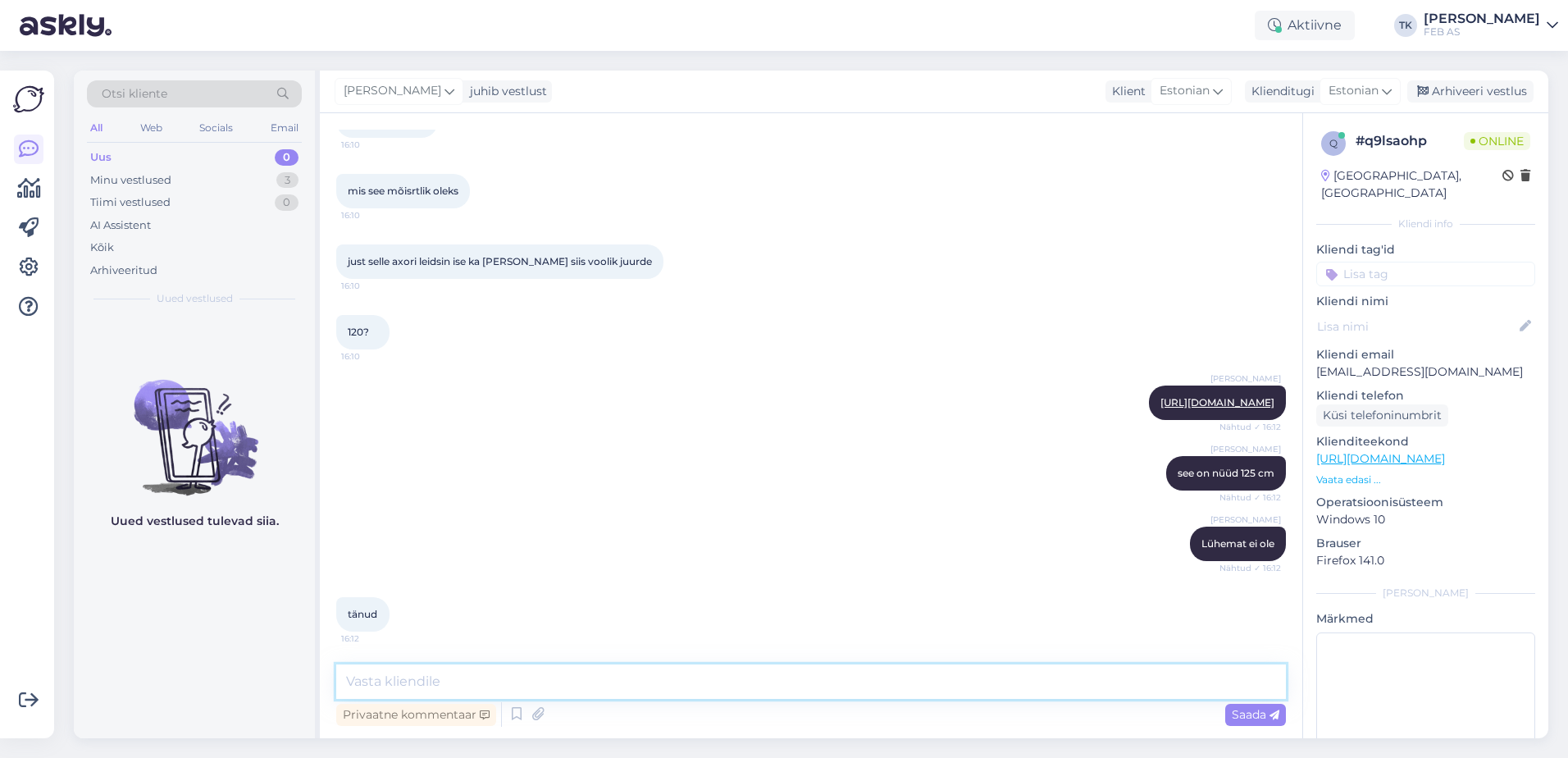
scroll to position [3386, 0]
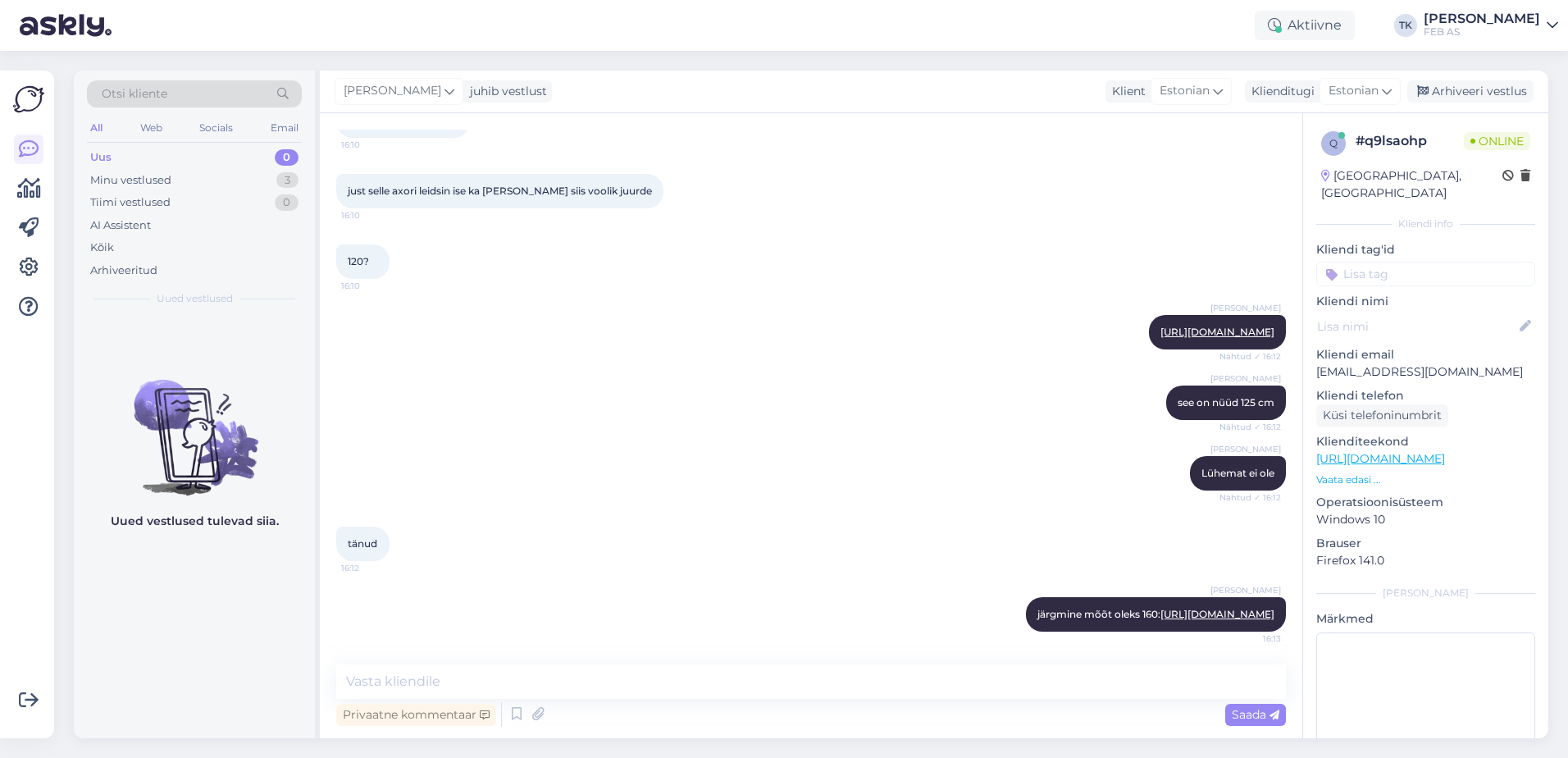
drag, startPoint x: 494, startPoint y: 494, endPoint x: 458, endPoint y: 508, distance: 38.6
click at [493, 508] on div "tänud 16:12" at bounding box center [811, 544] width 950 height 71
click at [723, 680] on textarea at bounding box center [811, 681] width 950 height 35
type textarea "Kas saame teid veel kuidagi aidata?"
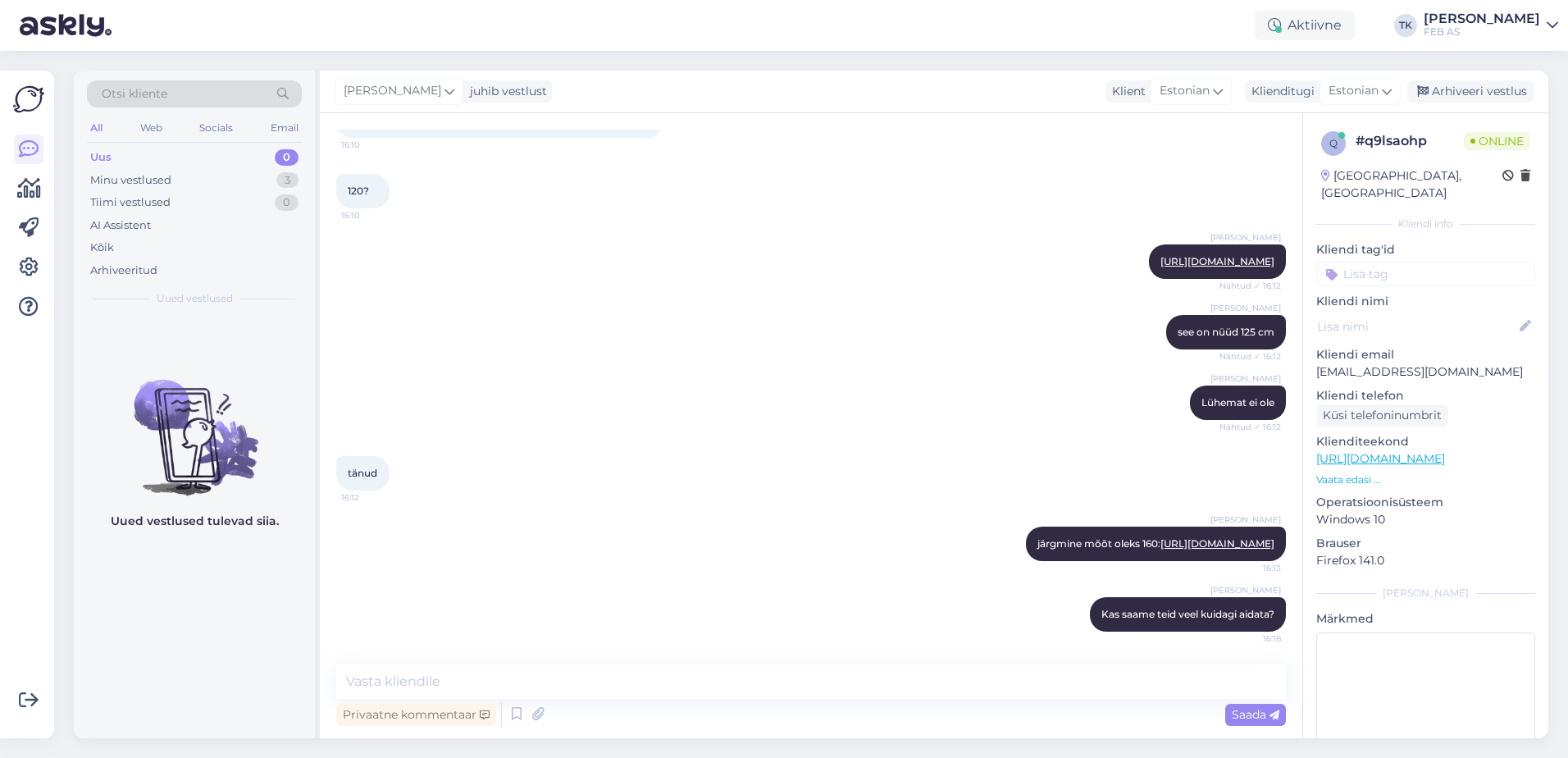
click at [516, 367] on div "Triinu [PERSON_NAME] Lühemat ei ole Nähtud ✓ 16:12" at bounding box center [811, 403] width 950 height 71
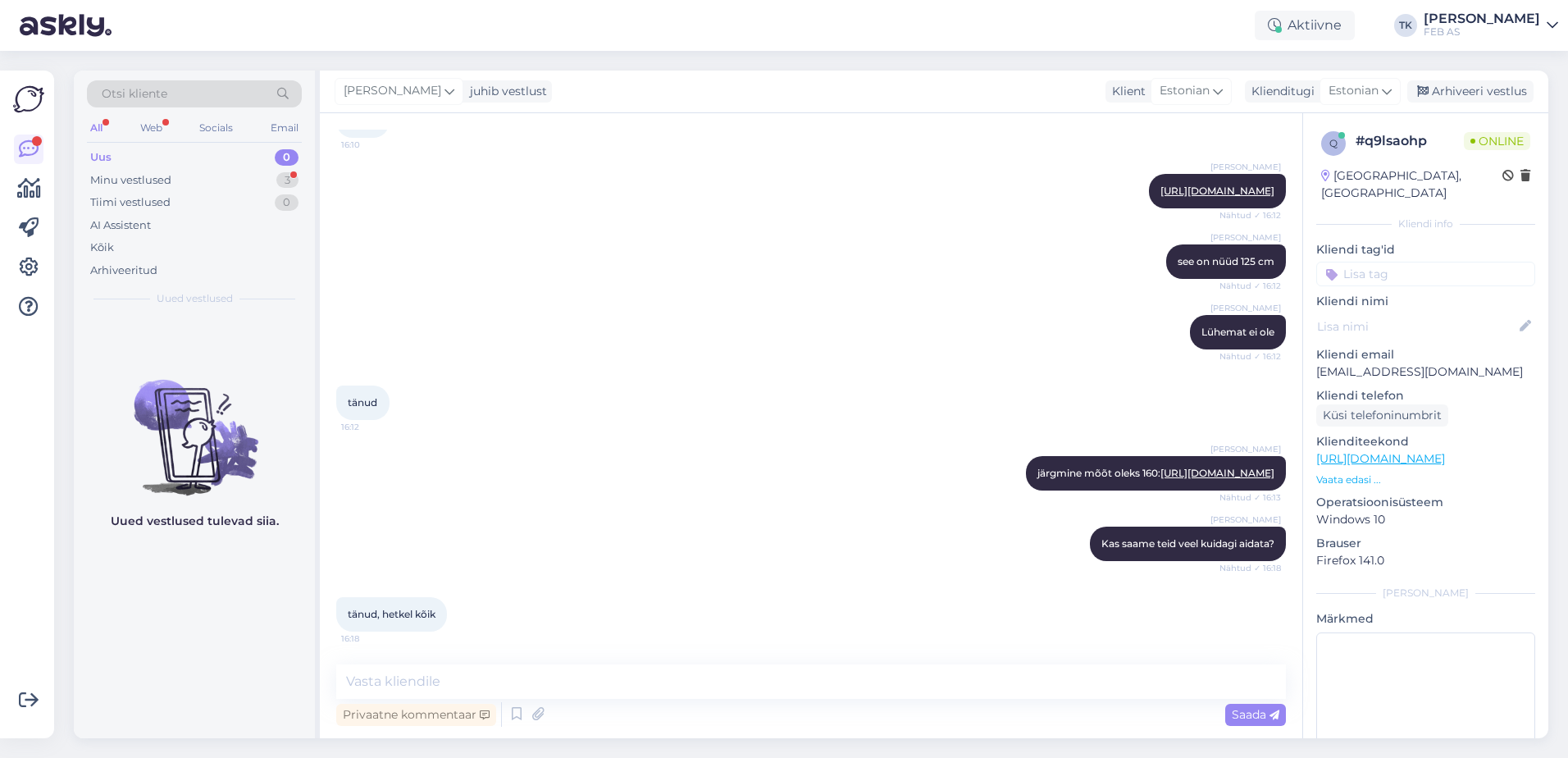
scroll to position [3527, 0]
click at [430, 677] on textarea at bounding box center [811, 681] width 950 height 35
type textarea "Sellisel juhul soovime teile kena õhtut!"
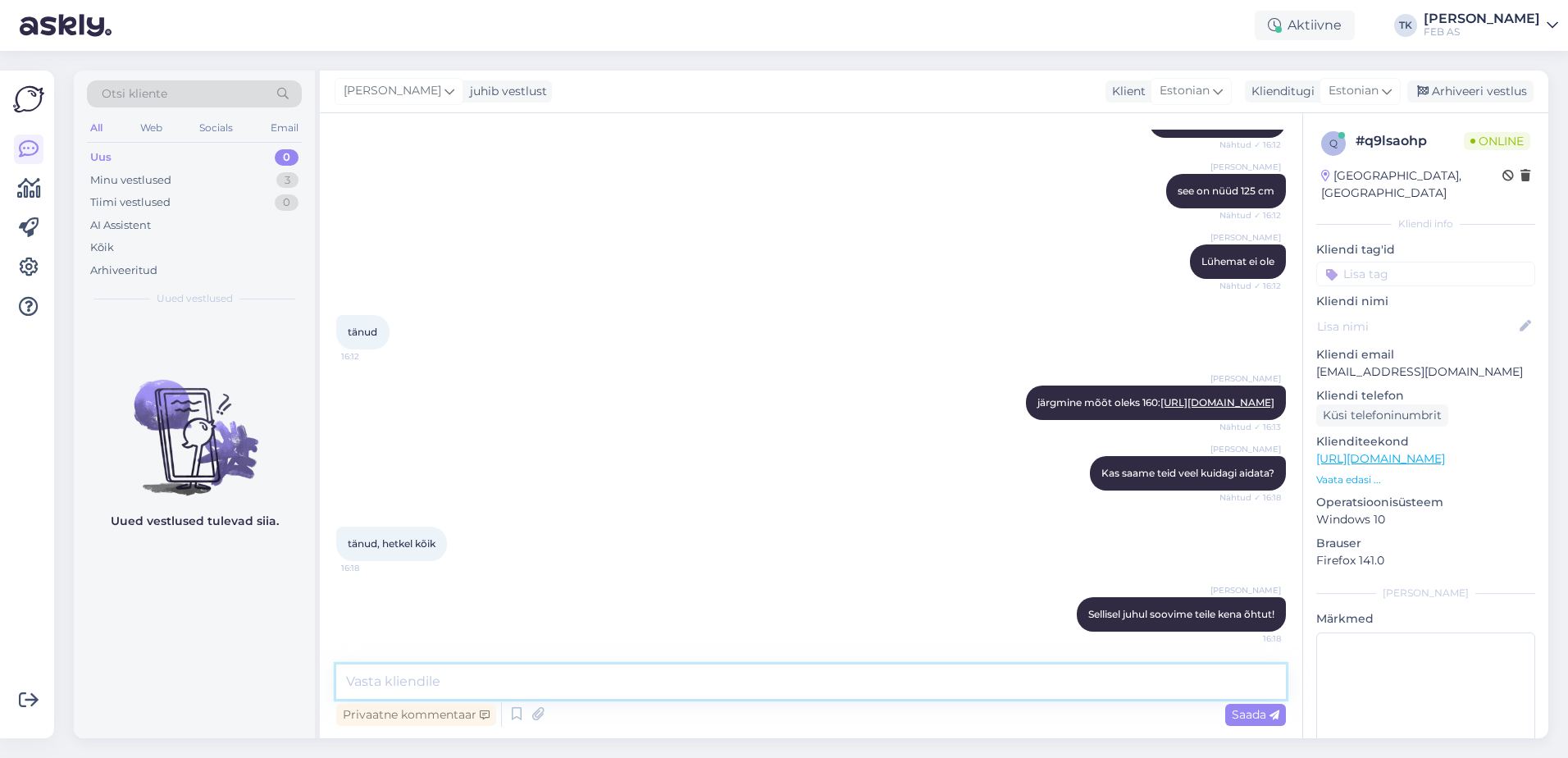
scroll to position [3598, 0]
click at [1466, 95] on div "Arhiveeri vestlus" at bounding box center [1470, 92] width 126 height 22
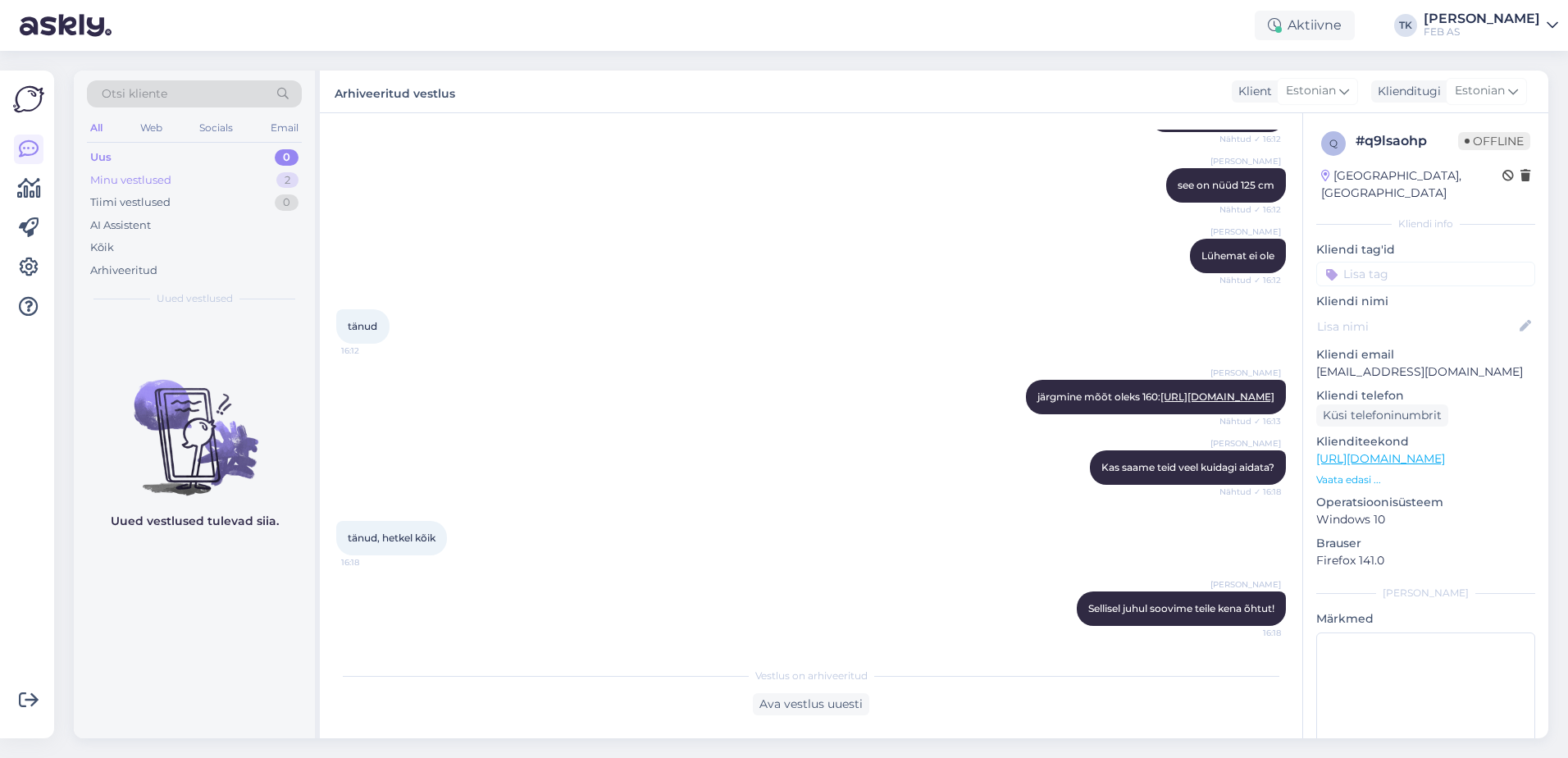
click at [216, 173] on div "Minu vestlused 2" at bounding box center [194, 180] width 215 height 23
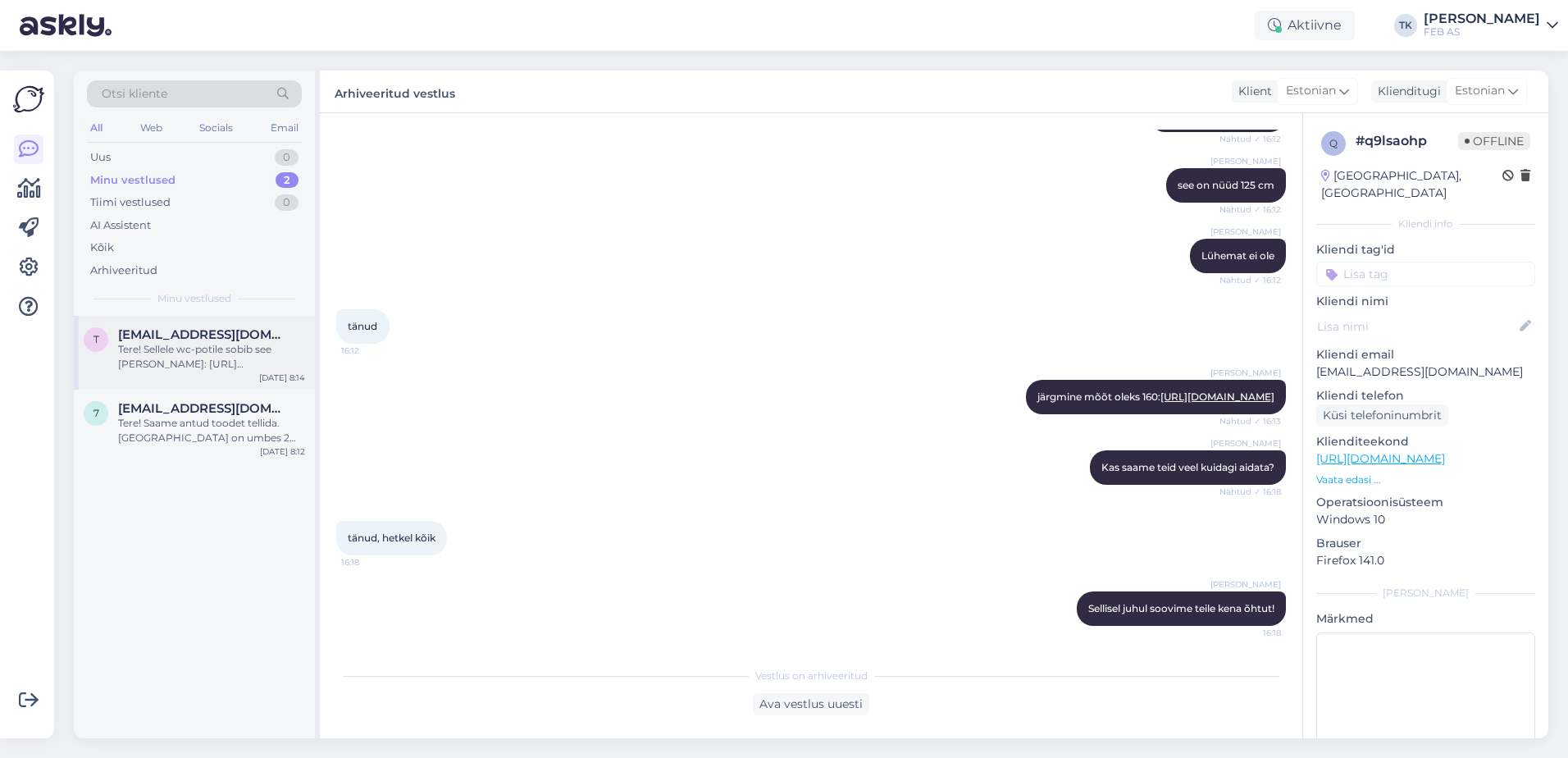
click at [201, 371] on div "Tere! Sellele wc-potile sobib see [PERSON_NAME]: [URL][DOMAIN_NAME][PERSON_NAME…" at bounding box center [212, 357] width 187 height 29
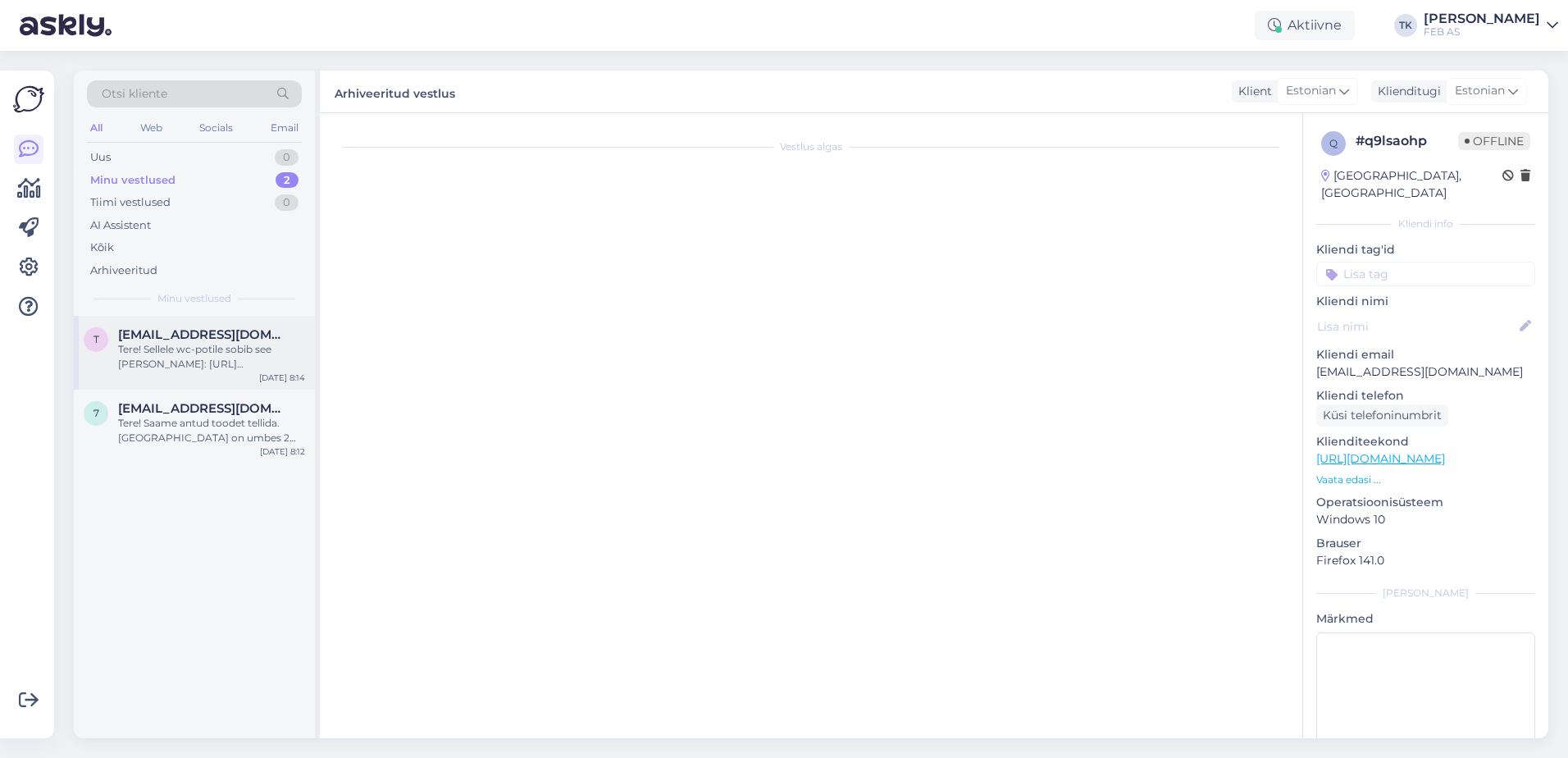
scroll to position [0, 0]
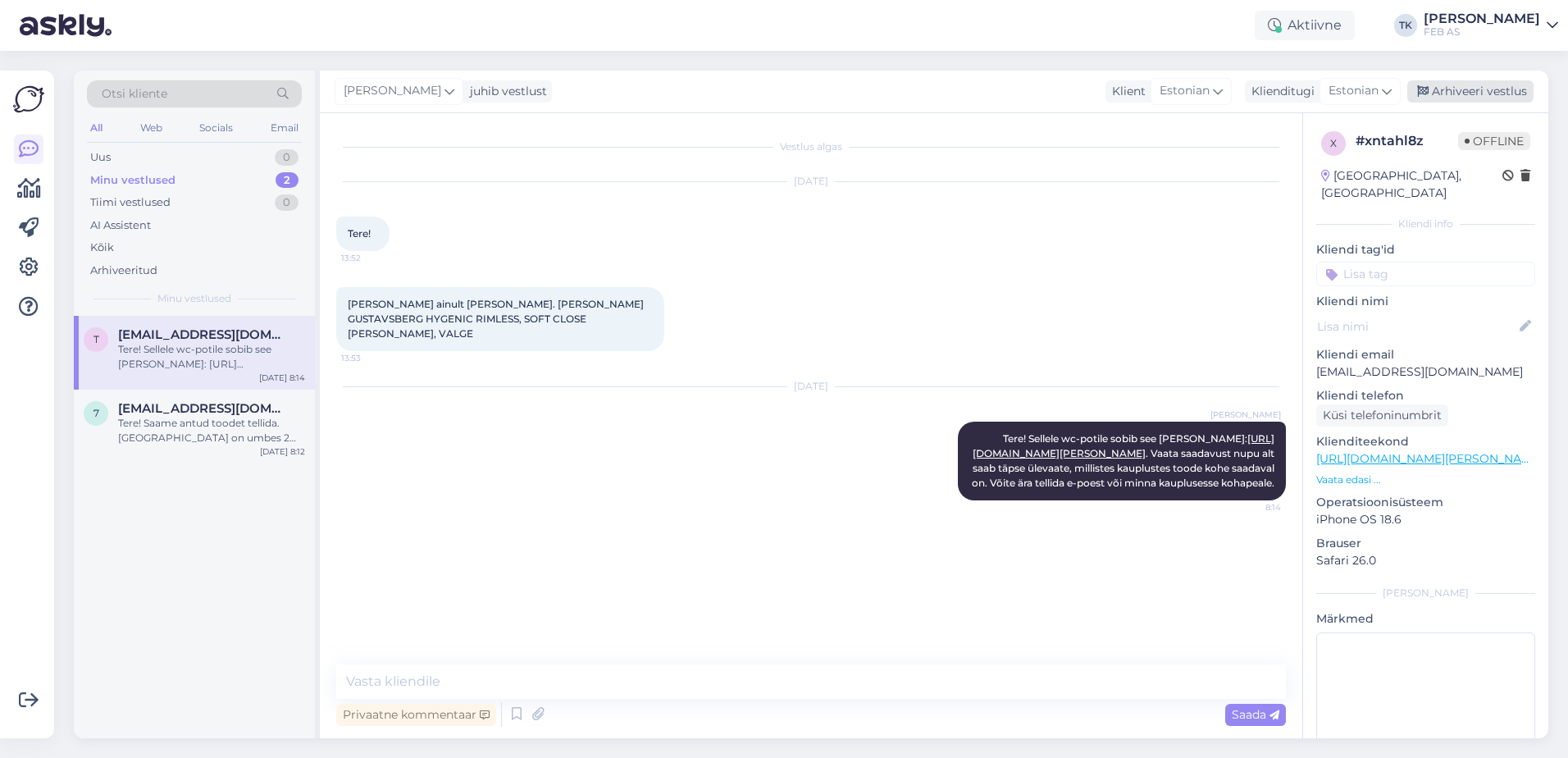
click at [1494, 87] on div "Arhiveeri vestlus" at bounding box center [1470, 92] width 126 height 22
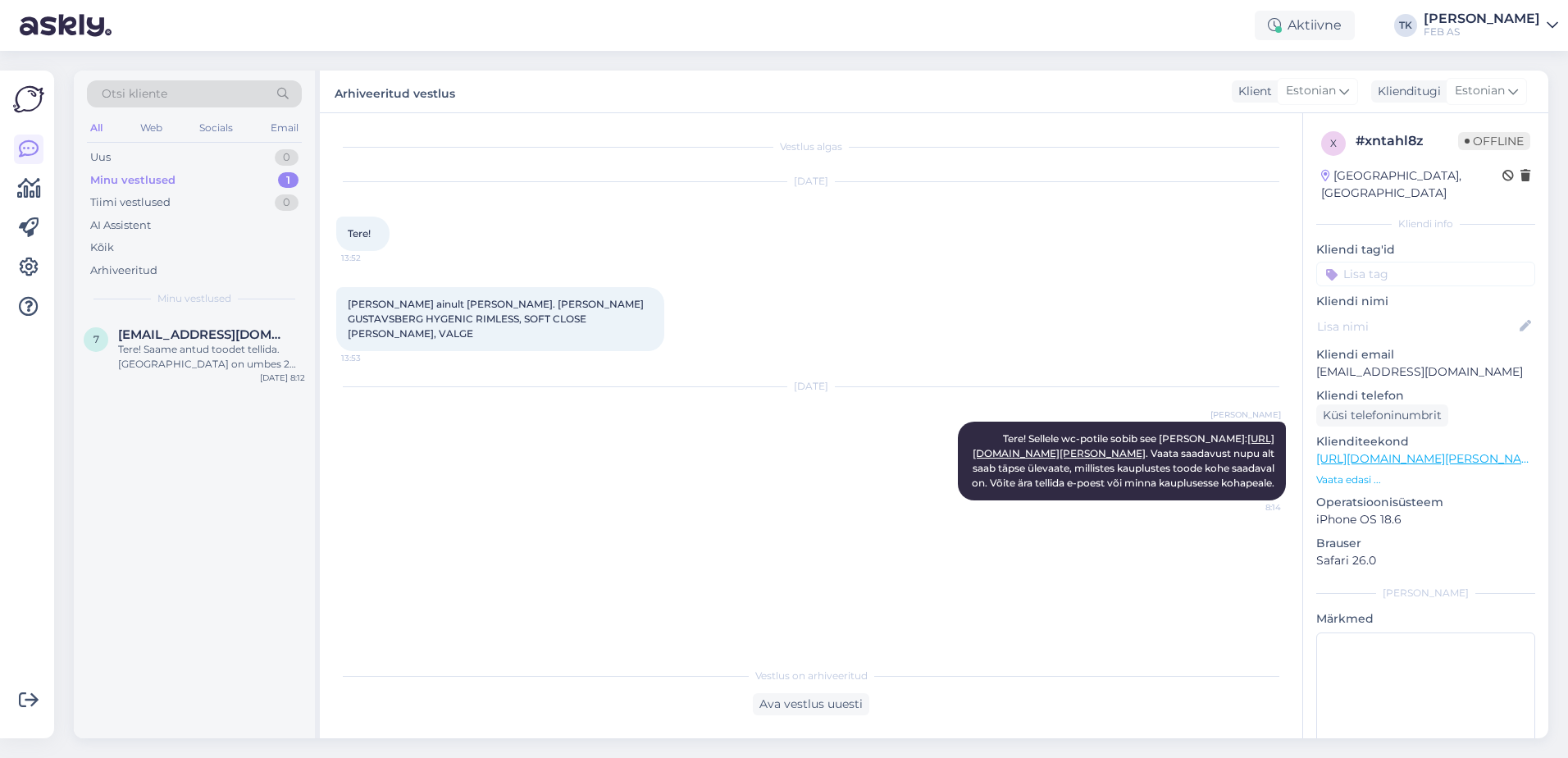
drag, startPoint x: 184, startPoint y: 351, endPoint x: 318, endPoint y: 298, distance: 144.1
click at [184, 350] on div "Tere! Saame antud toodet tellida. [GEOGRAPHIC_DATA] on umbes 2 nädalat. Hind: 6…" at bounding box center [212, 357] width 187 height 29
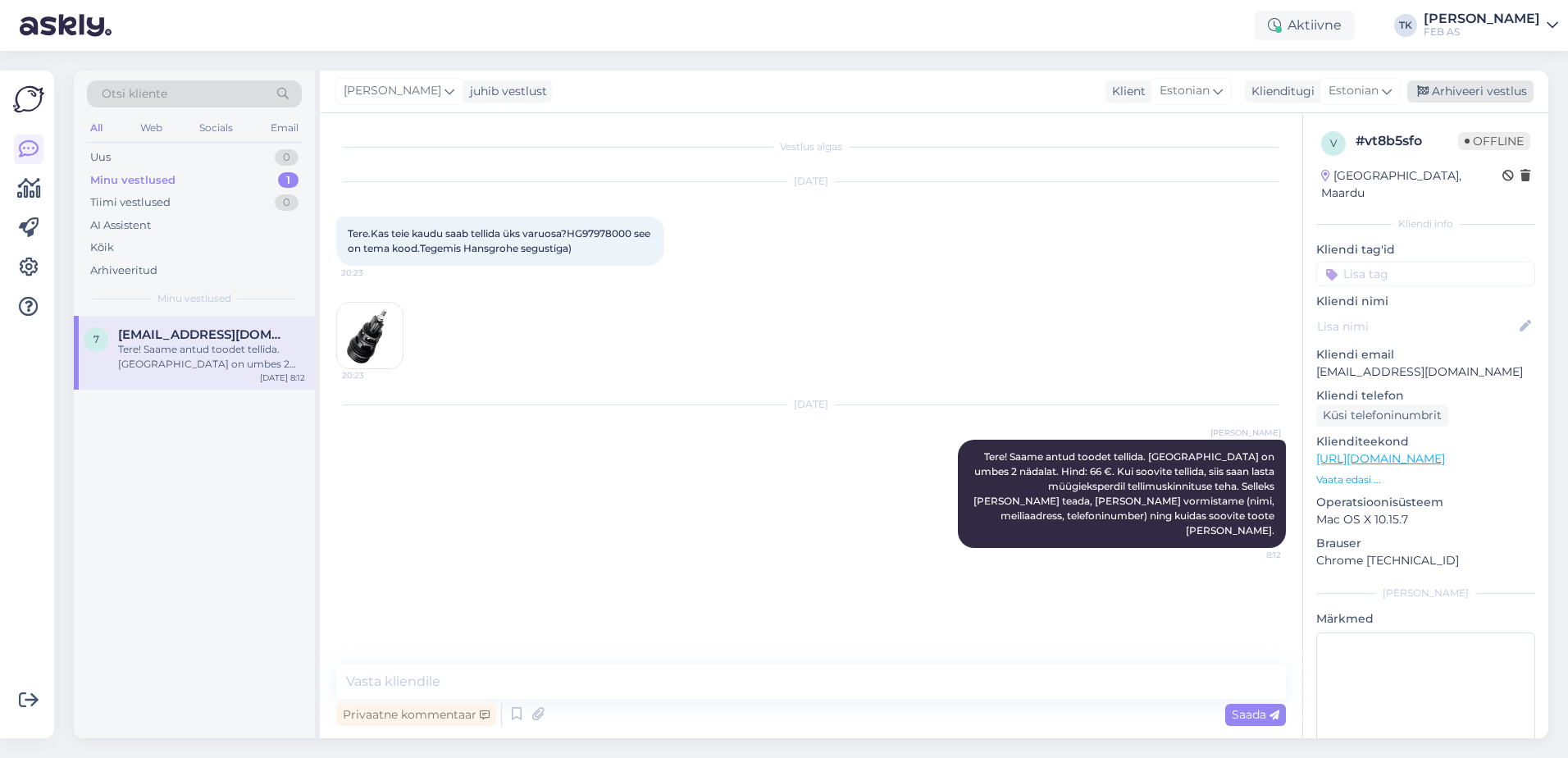
click at [1509, 94] on div "Arhiveeri vestlus" at bounding box center [1470, 92] width 126 height 22
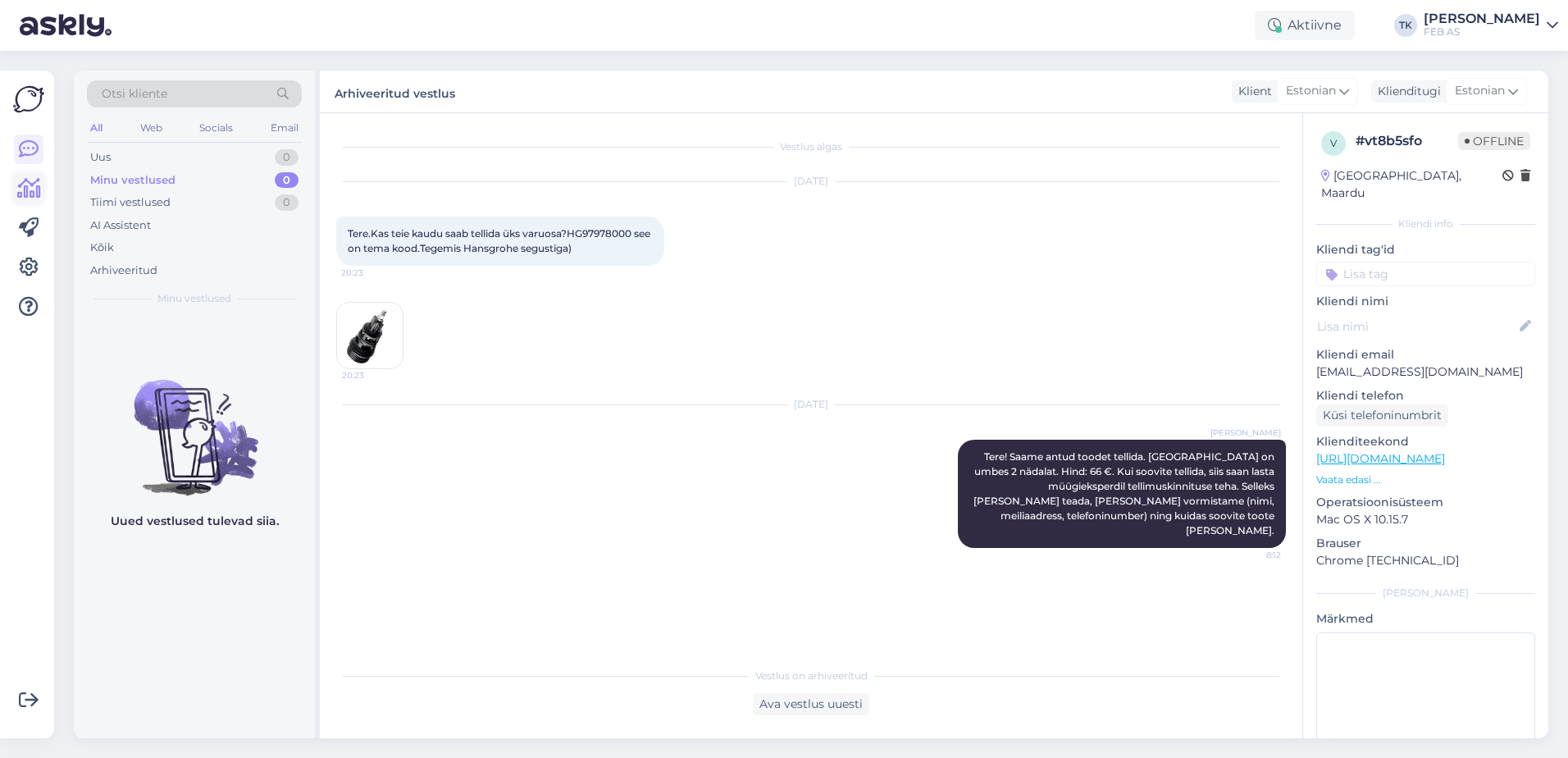
click at [22, 180] on icon at bounding box center [29, 188] width 24 height 20
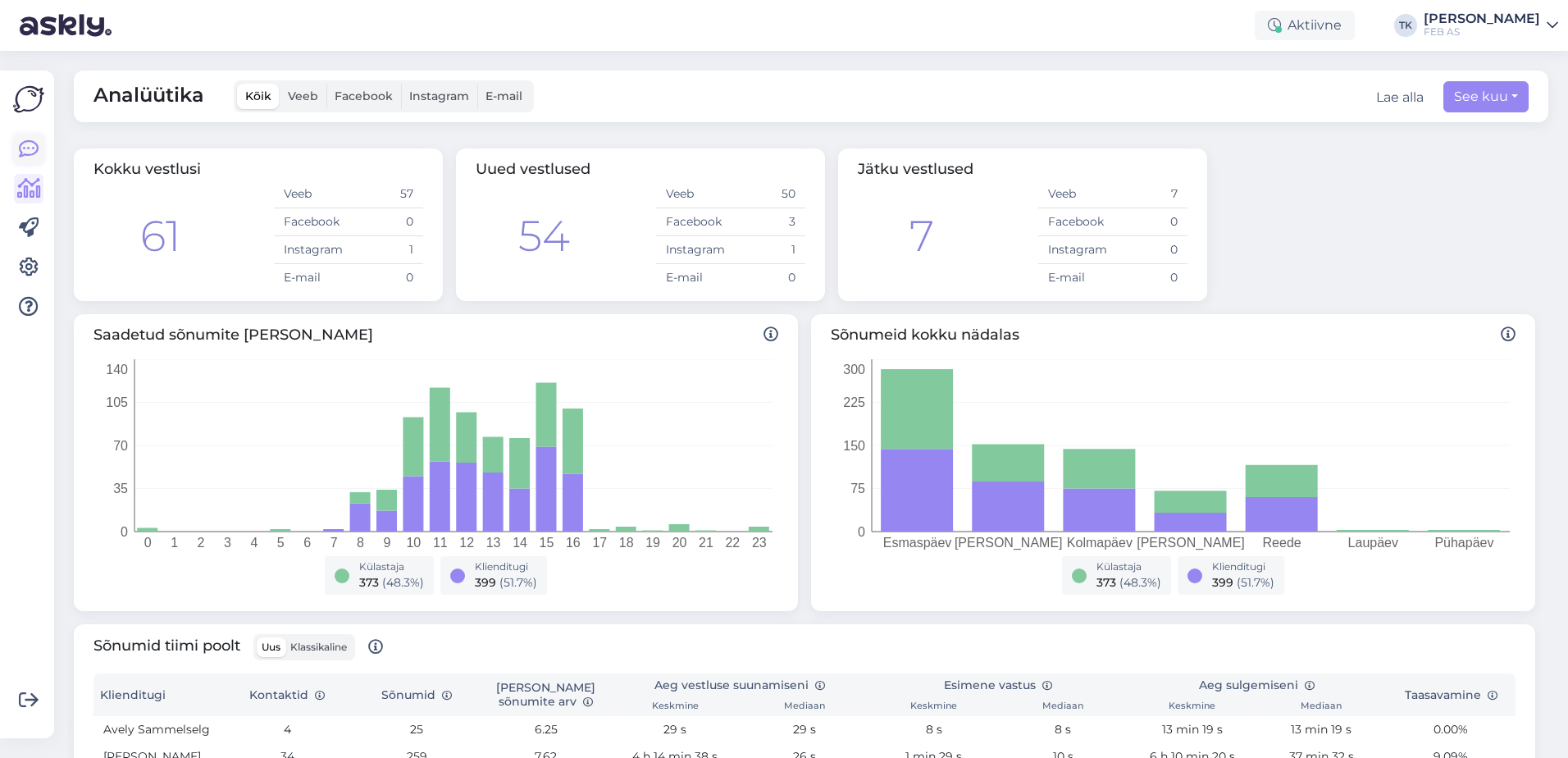
click at [29, 146] on icon at bounding box center [29, 149] width 20 height 20
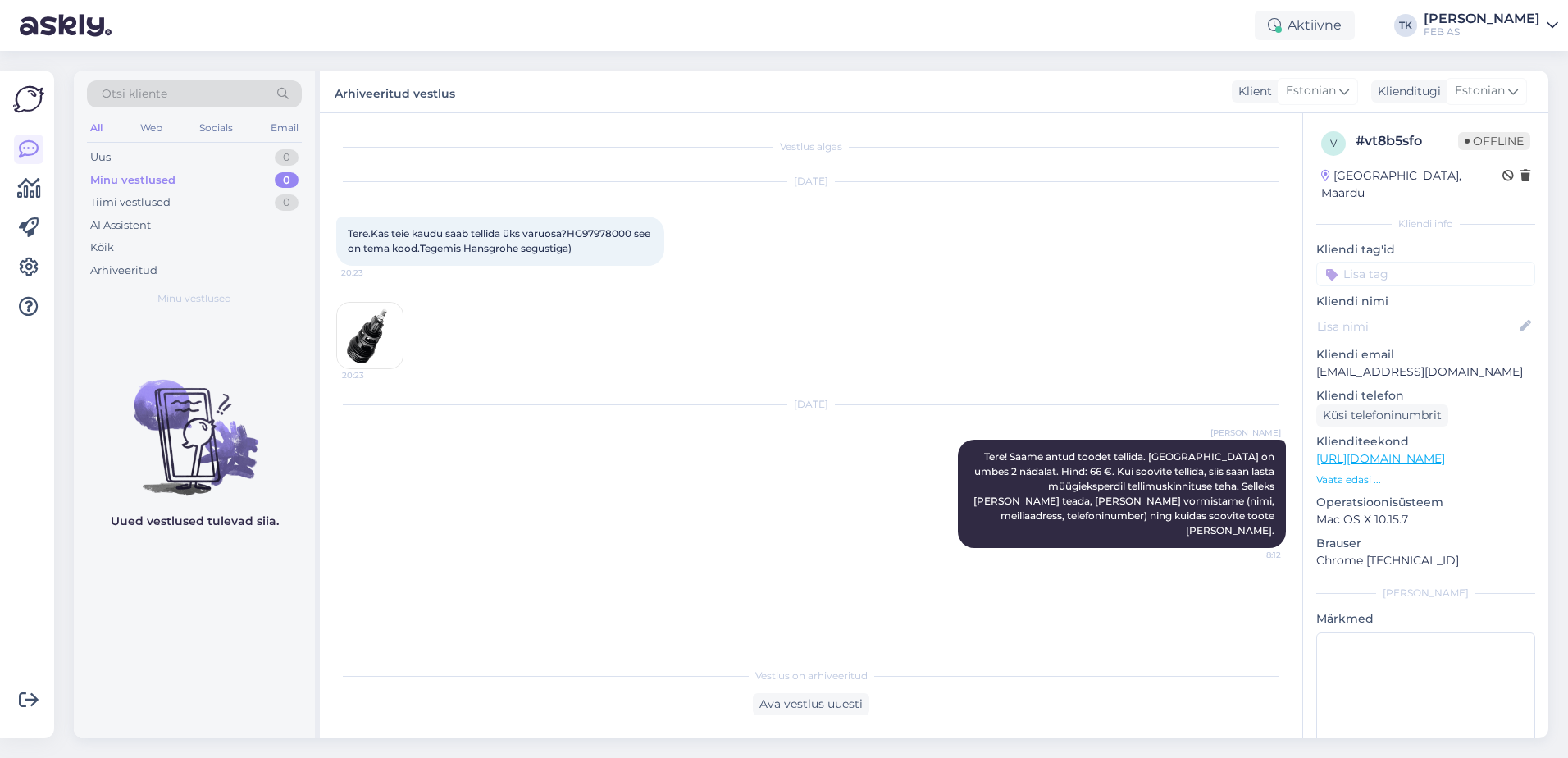
drag, startPoint x: 1500, startPoint y: 24, endPoint x: 1492, endPoint y: 41, distance: 18.8
click at [1500, 24] on div "[PERSON_NAME]" at bounding box center [1482, 18] width 117 height 13
click at [1448, 144] on div "Logi välja" at bounding box center [1412, 140] width 292 height 29
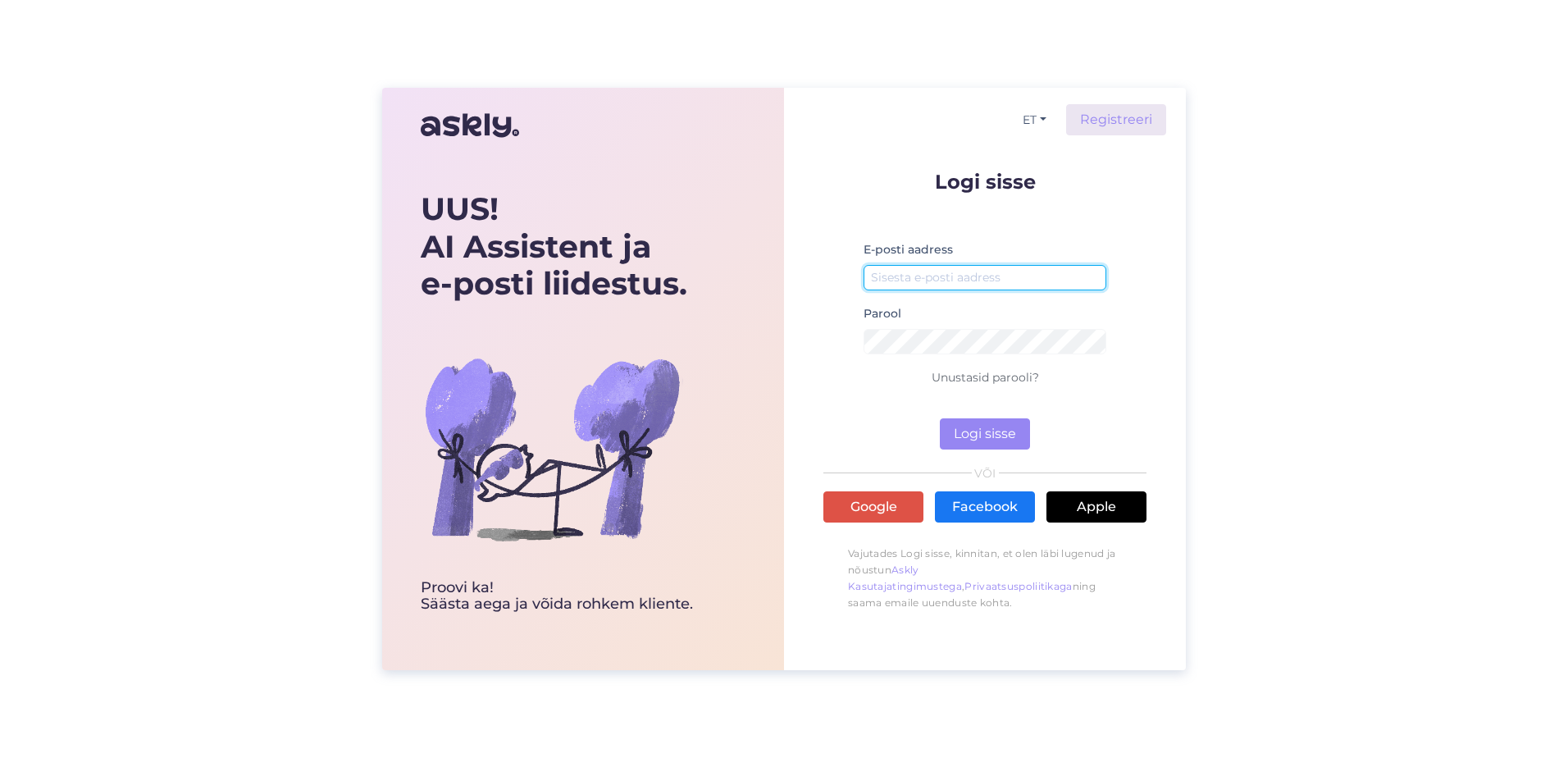
click at [998, 284] on input "email" at bounding box center [985, 277] width 243 height 25
type input "triinu.kaldas@feb.ee"
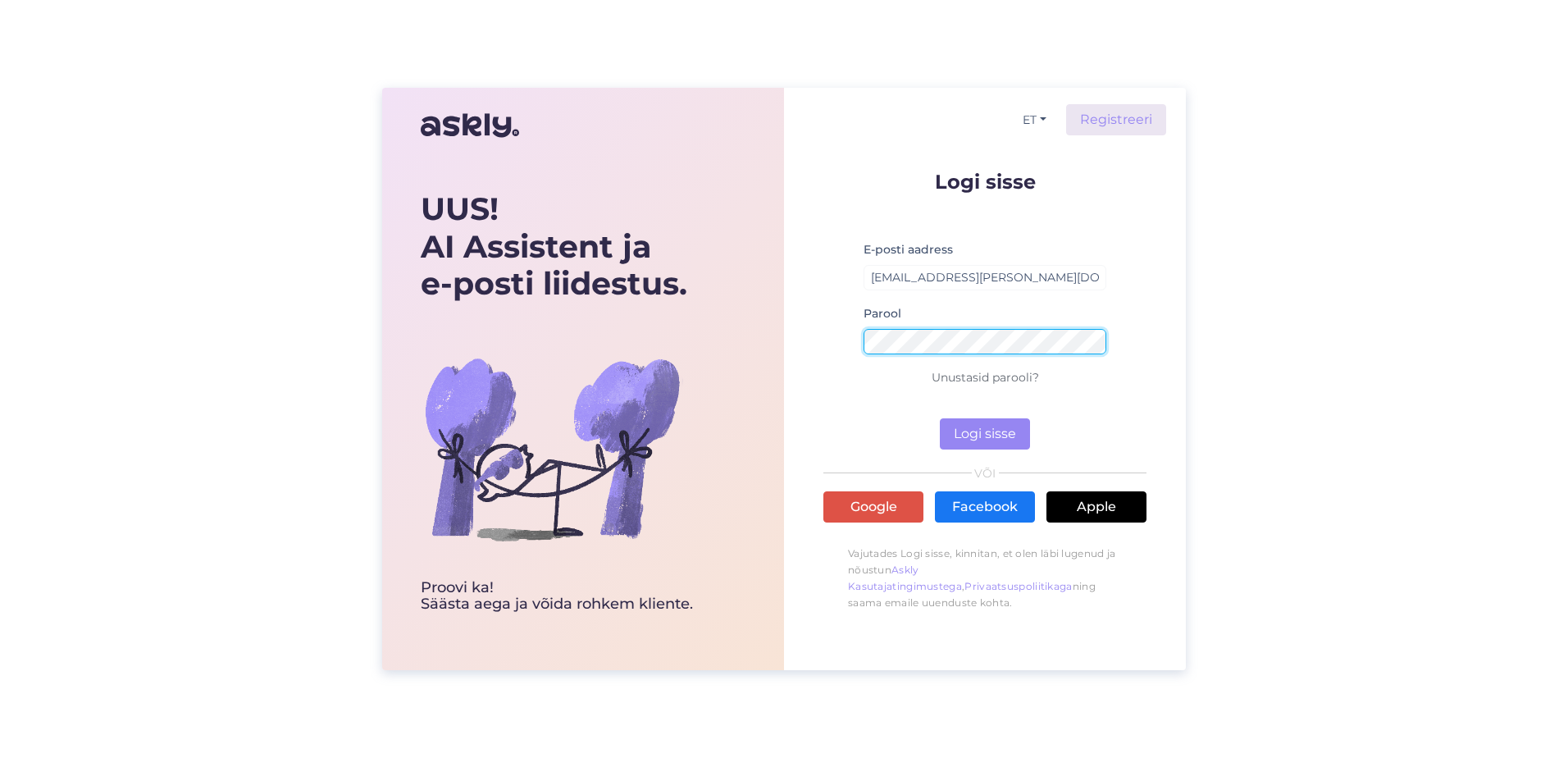
click at [940, 418] on button "Logi sisse" at bounding box center [985, 434] width 90 height 31
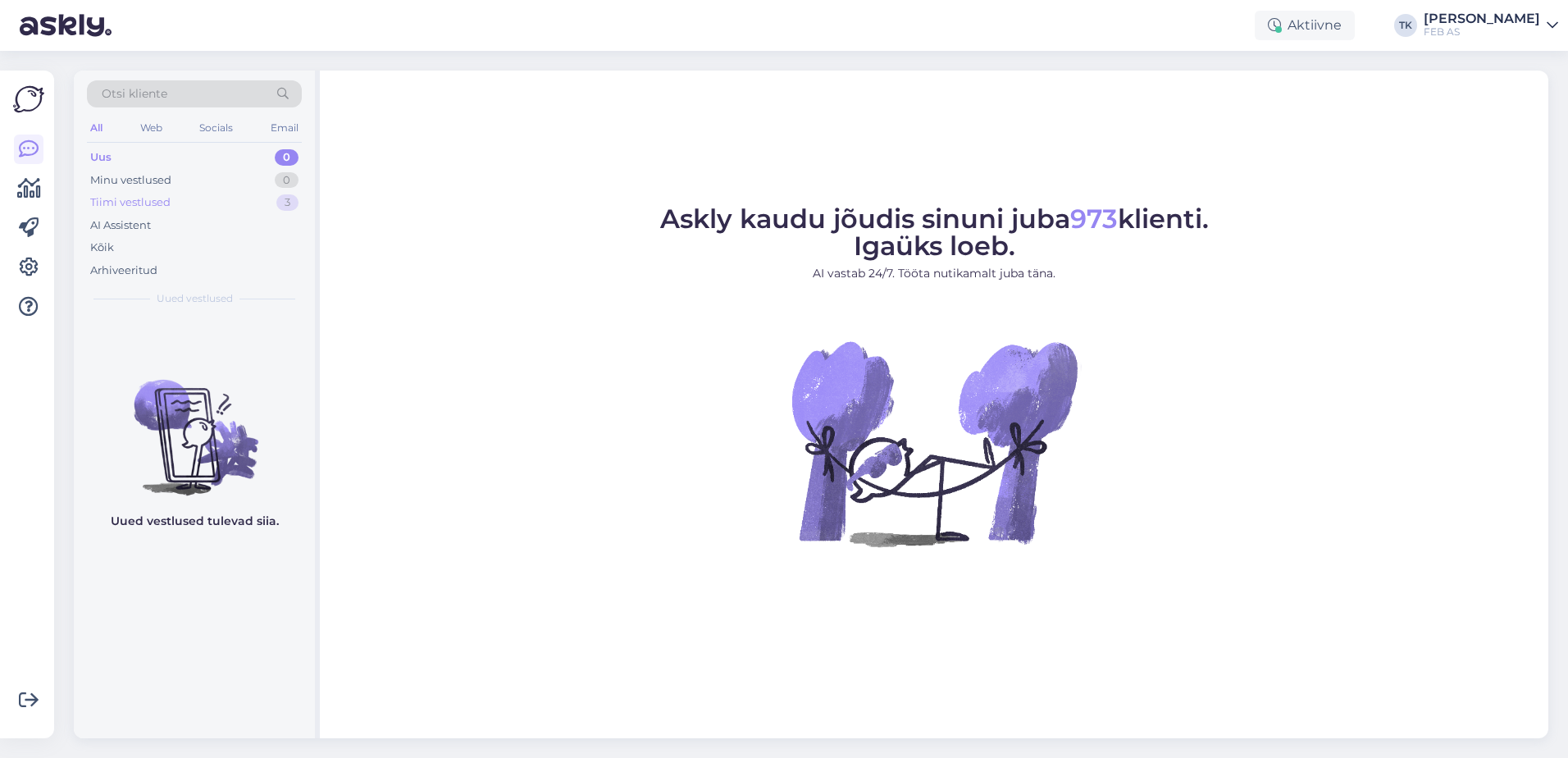
click at [139, 191] on div "Tiimi vestlused 3" at bounding box center [194, 202] width 215 height 23
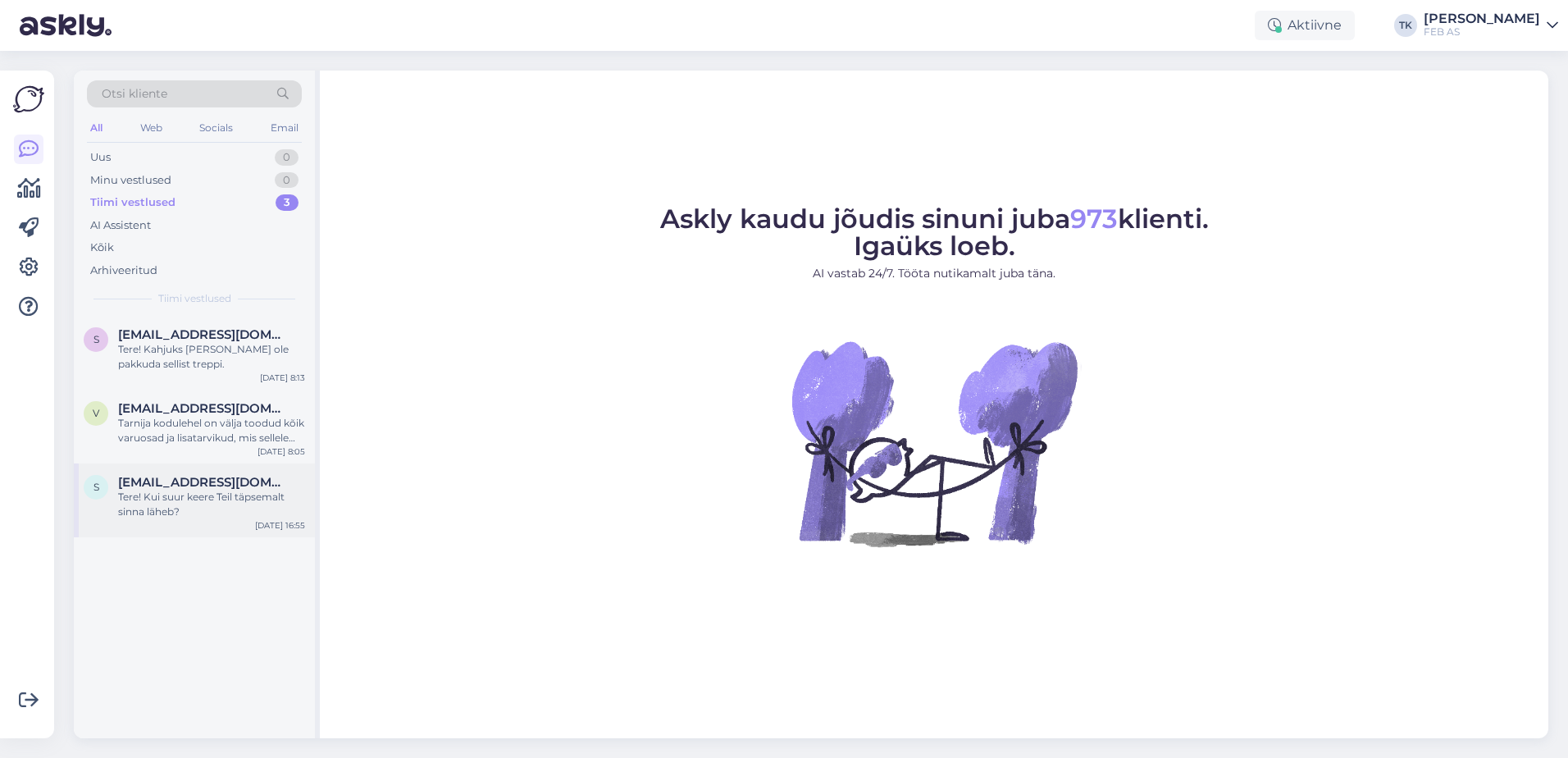
click at [184, 471] on div "S Saade@saade.ee Tere! Kui suur keere Teil täpsemalt sinna läheb? Sep 22 16:55" at bounding box center [194, 500] width 241 height 73
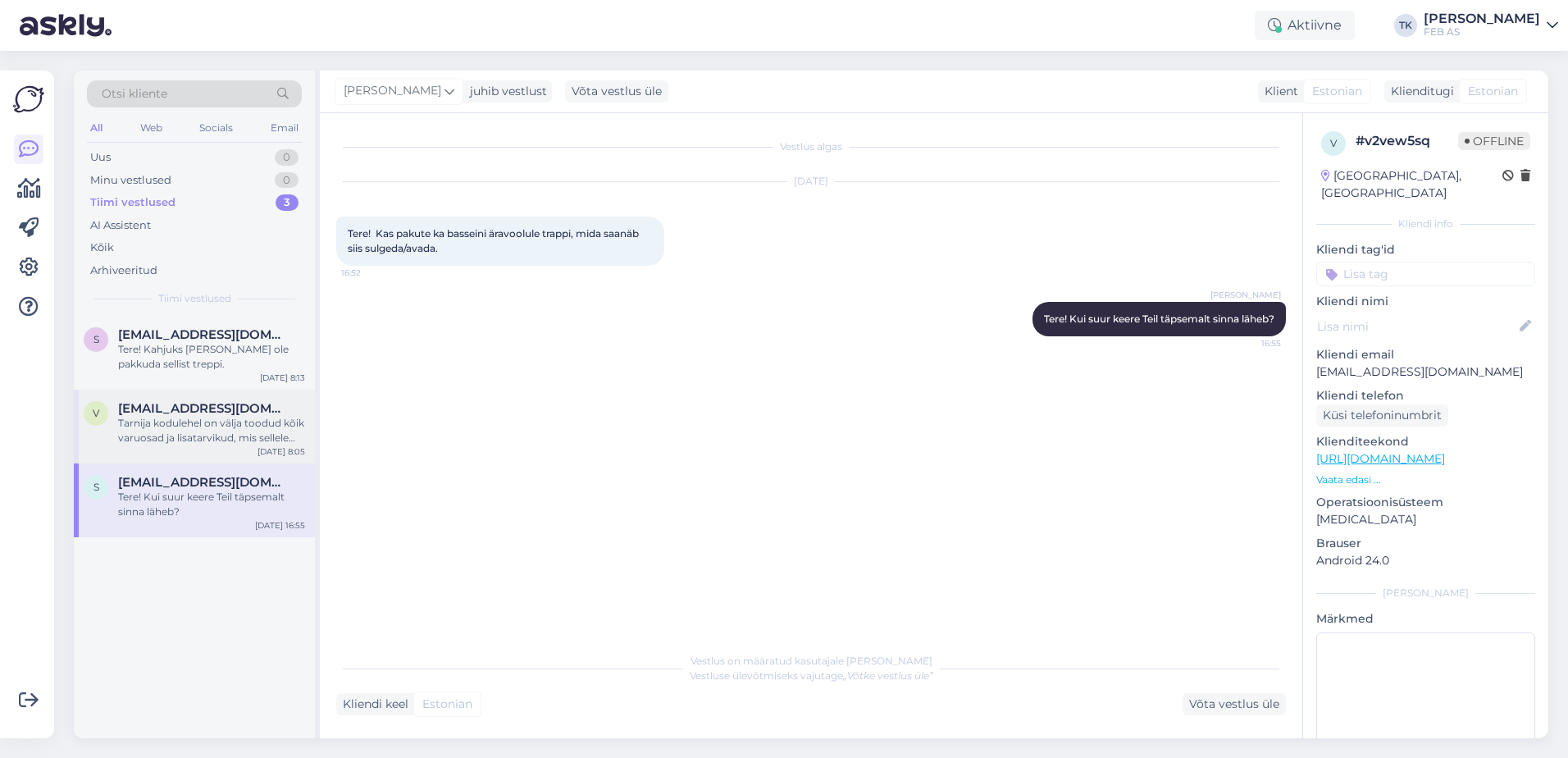
click at [188, 430] on div "Tarnija kodulehel on välja toodud kõik varuosad ja lisatarvikud, mis sellele ki…" at bounding box center [212, 430] width 187 height 29
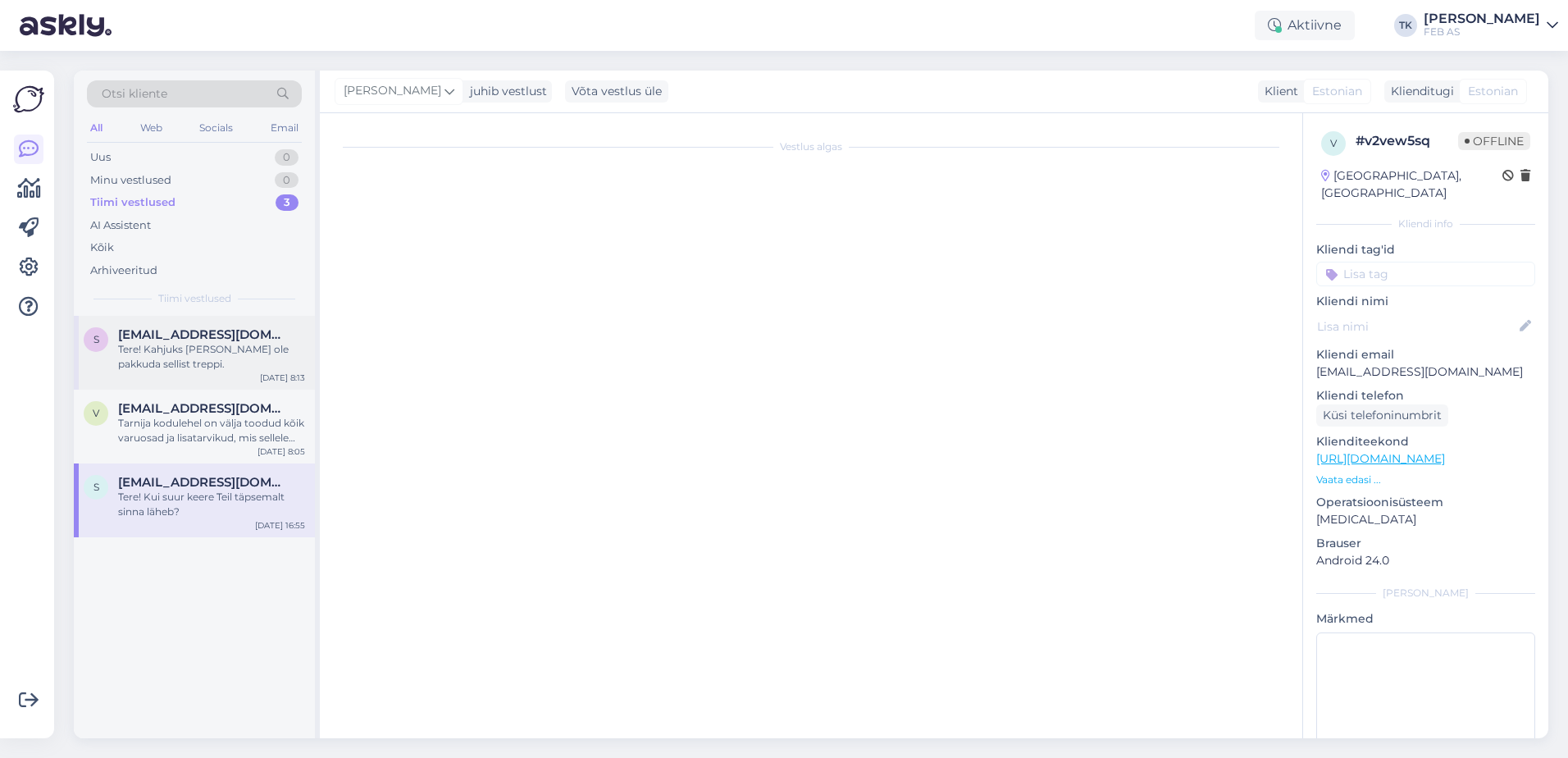
scroll to position [4, 0]
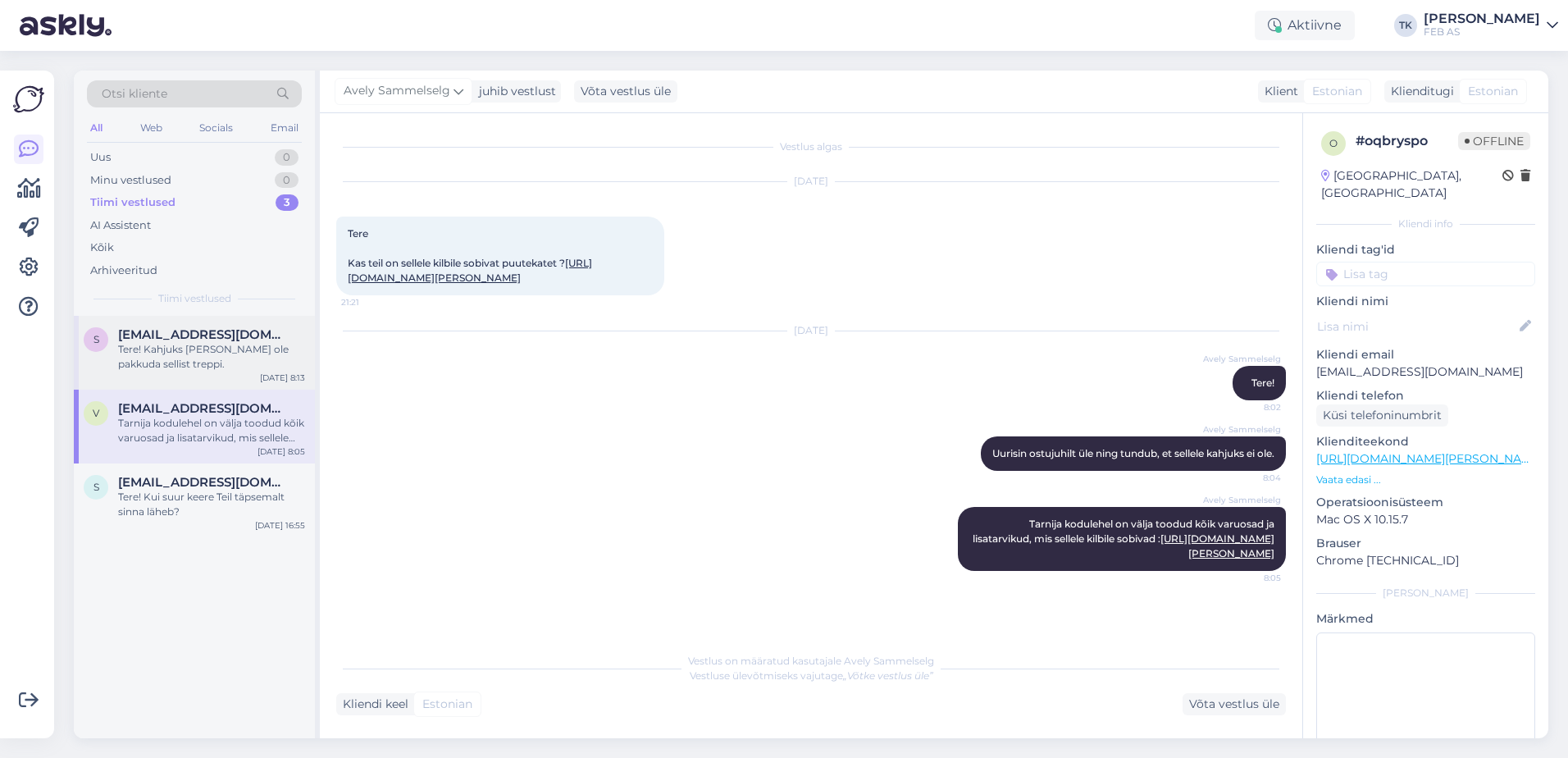
click at [197, 343] on div "Tere! Kahjuks meil ei ole pakkuda sellist treppi." at bounding box center [212, 357] width 187 height 29
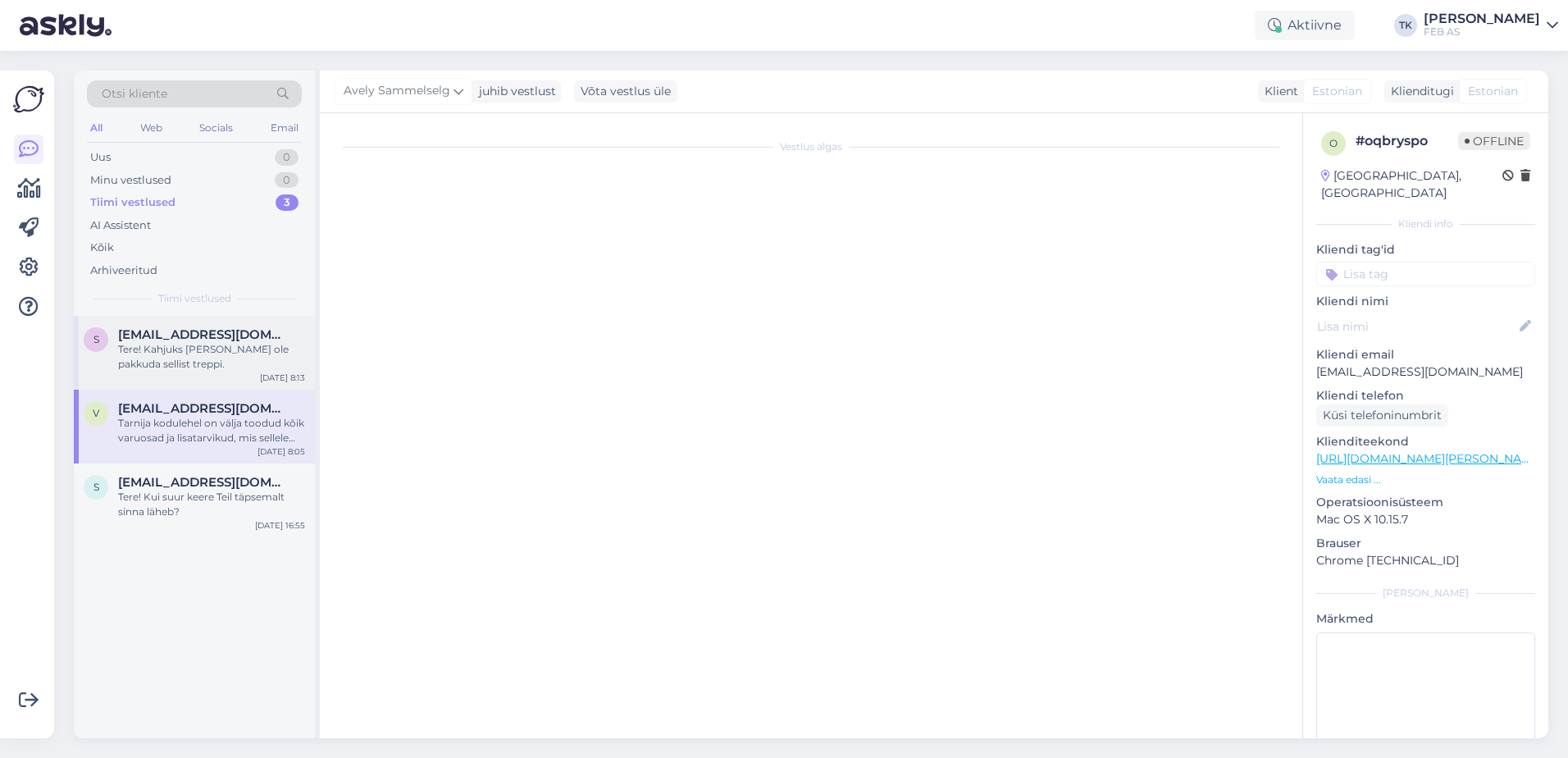
scroll to position [0, 0]
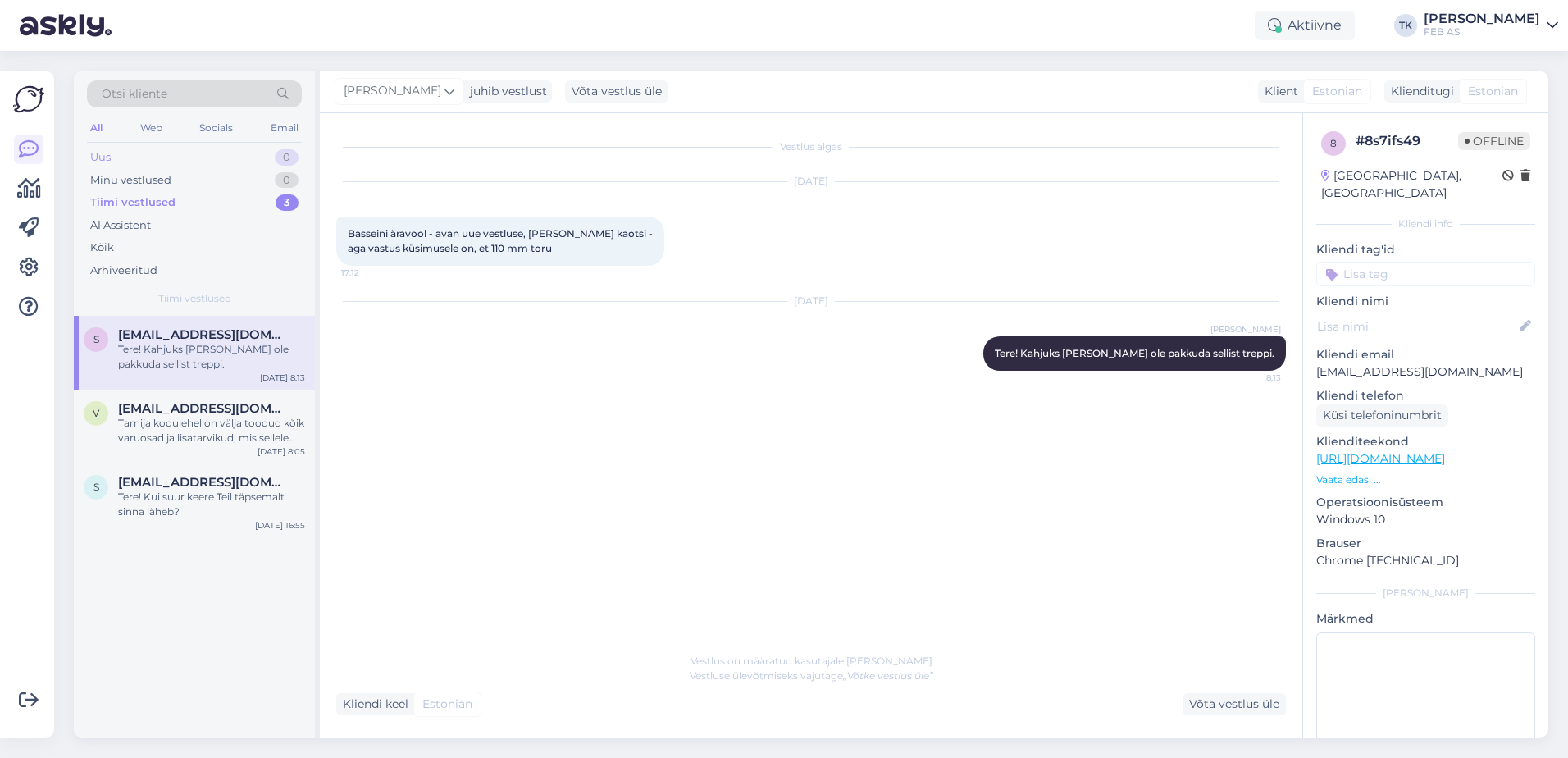
click at [214, 154] on div "Uus 0" at bounding box center [194, 157] width 215 height 23
